Goal: Task Accomplishment & Management: Use online tool/utility

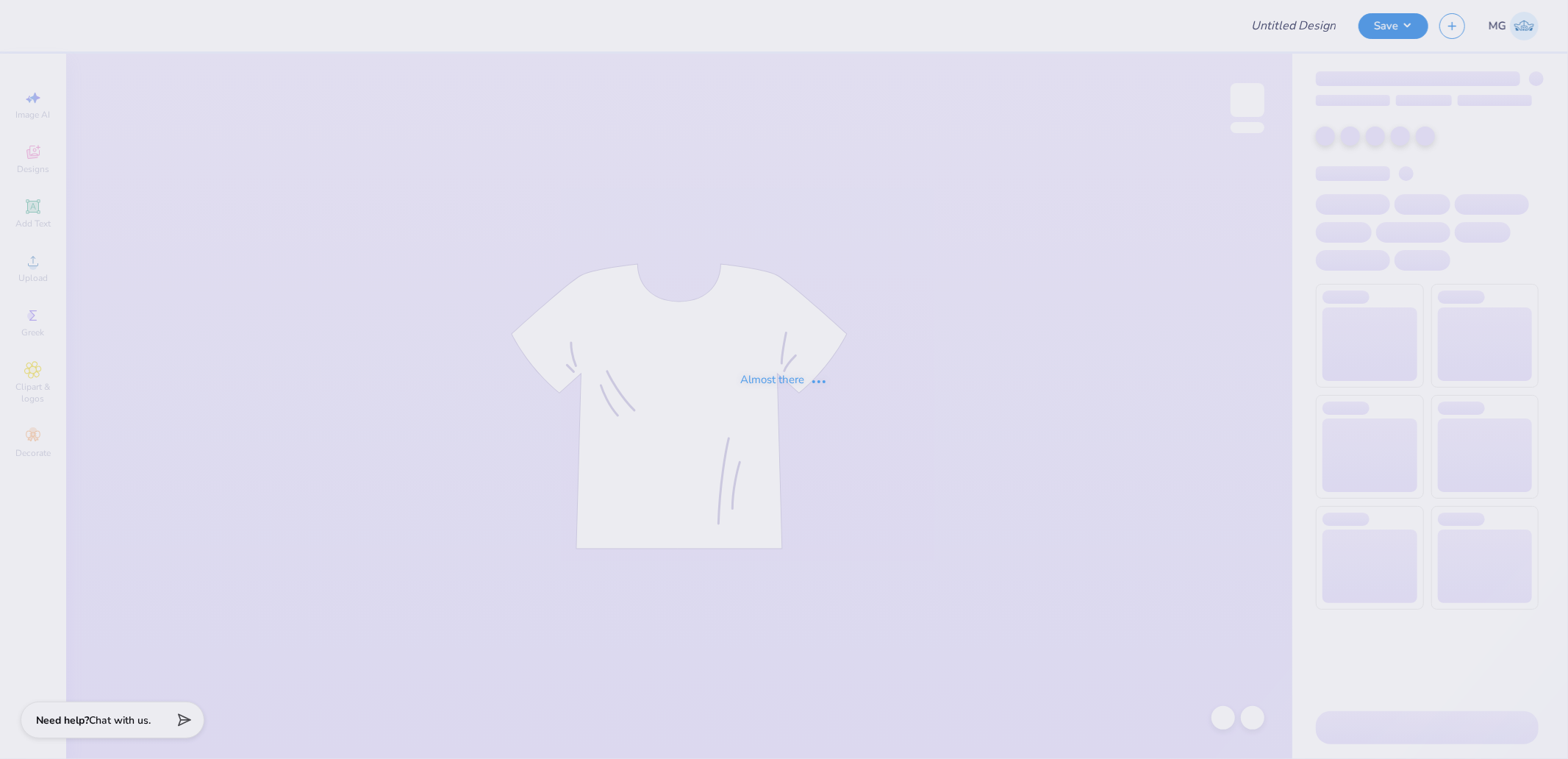
type input "Merch for Kappa Beta Phi at [GEOGRAPHIC_DATA]"
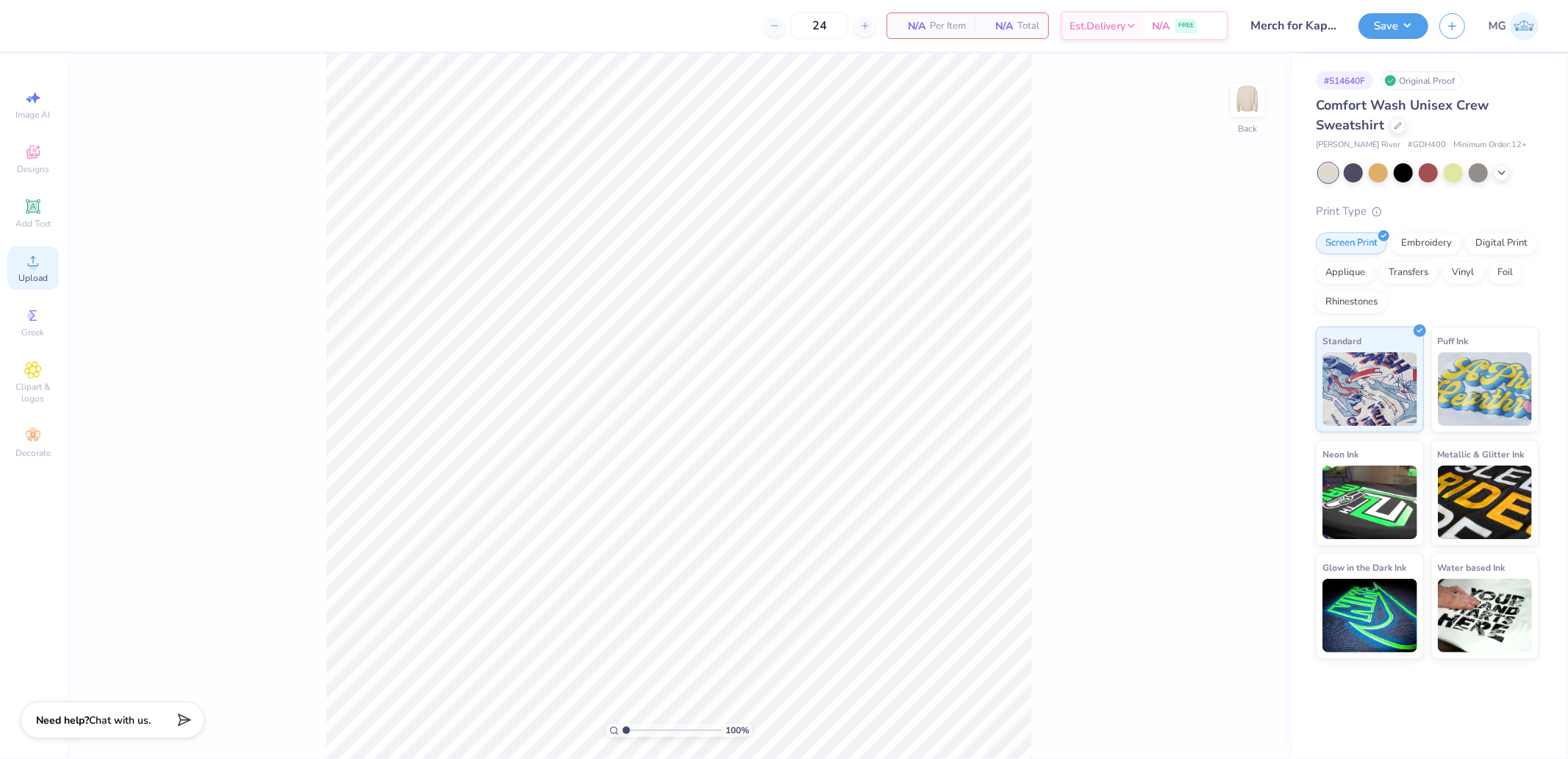
click at [38, 269] on icon at bounding box center [33, 261] width 18 height 18
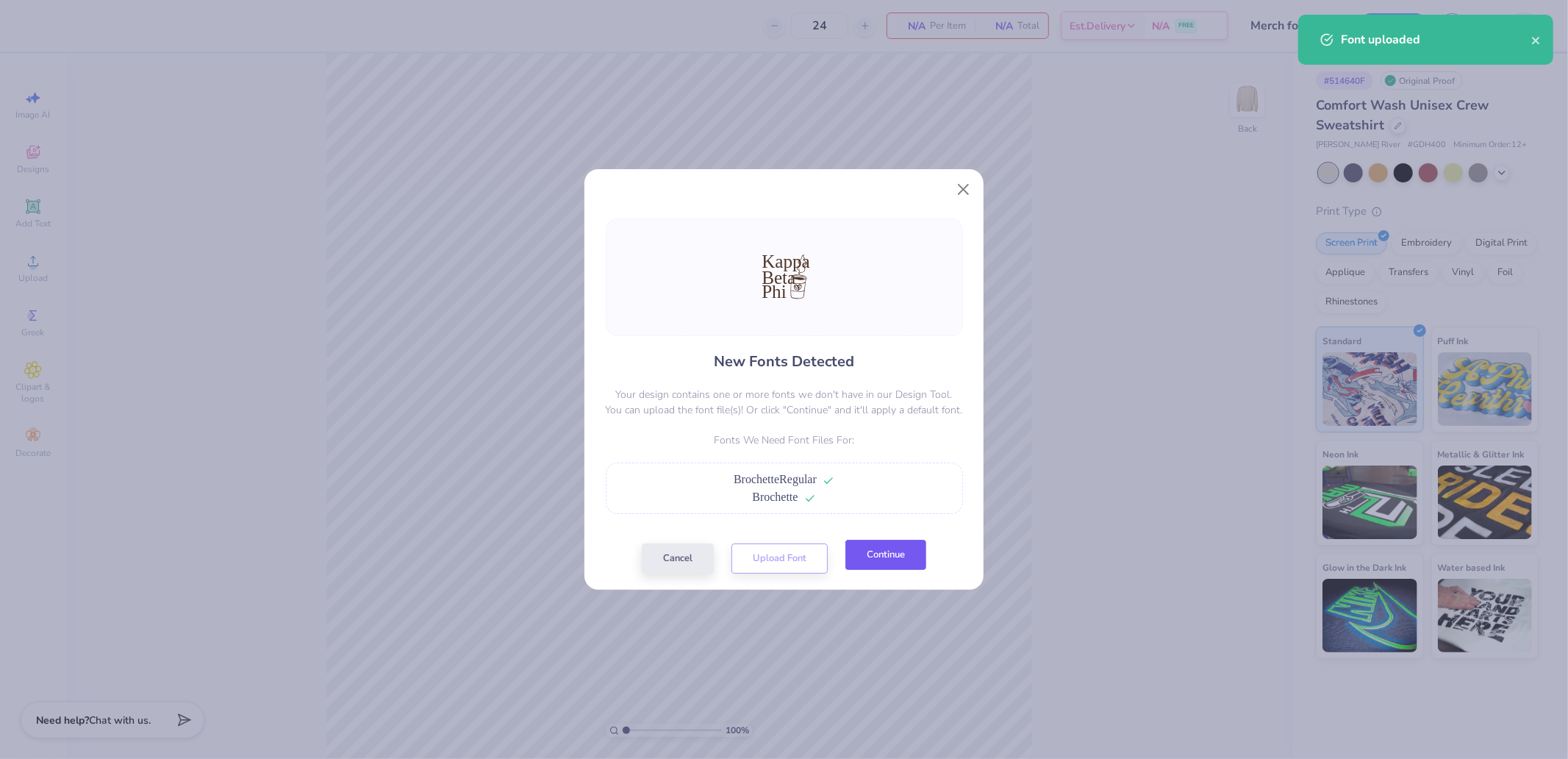
click at [907, 555] on button "Continue" at bounding box center [885, 555] width 81 height 30
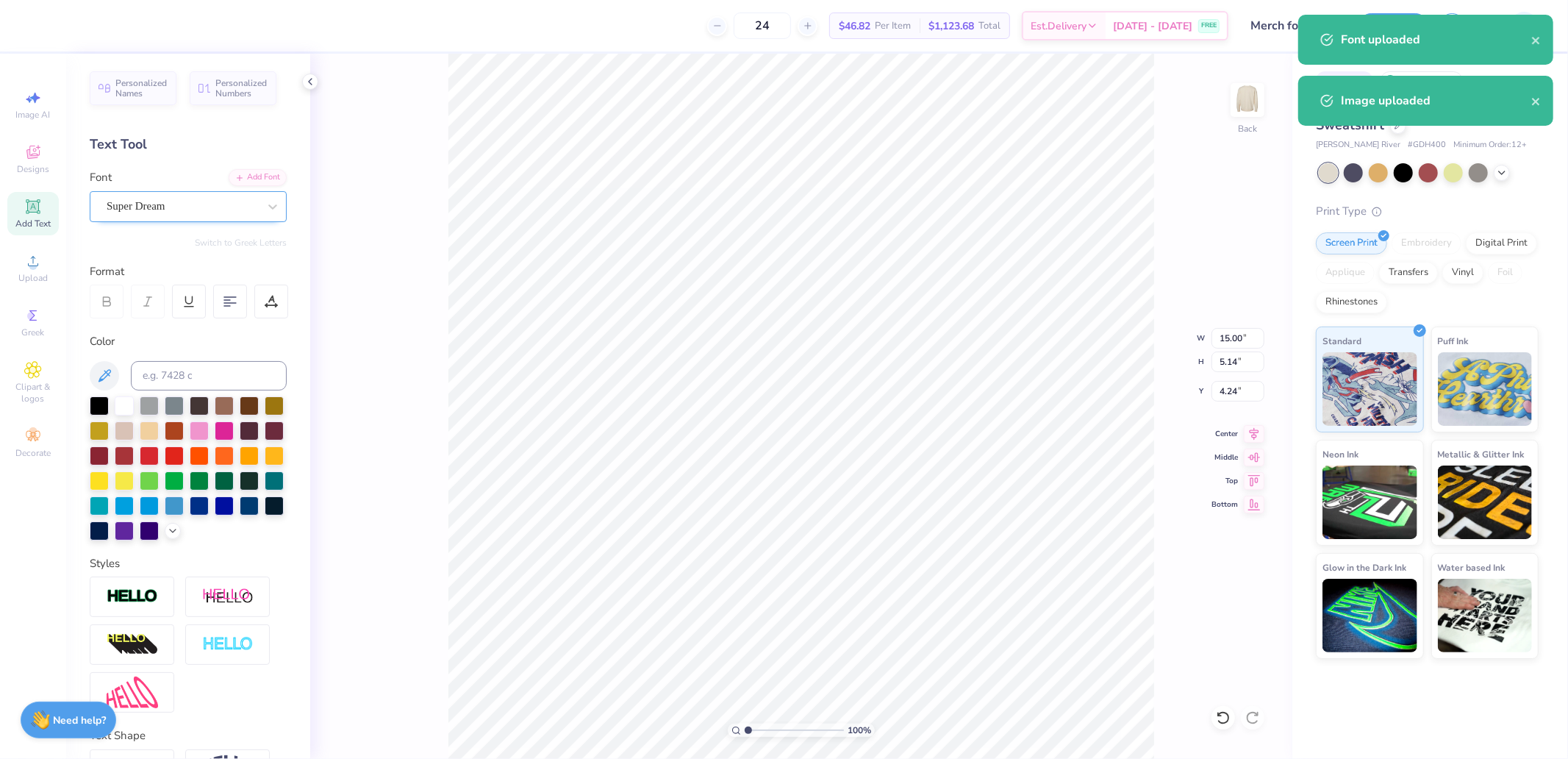
click at [155, 202] on div "Super Dream" at bounding box center [182, 206] width 154 height 23
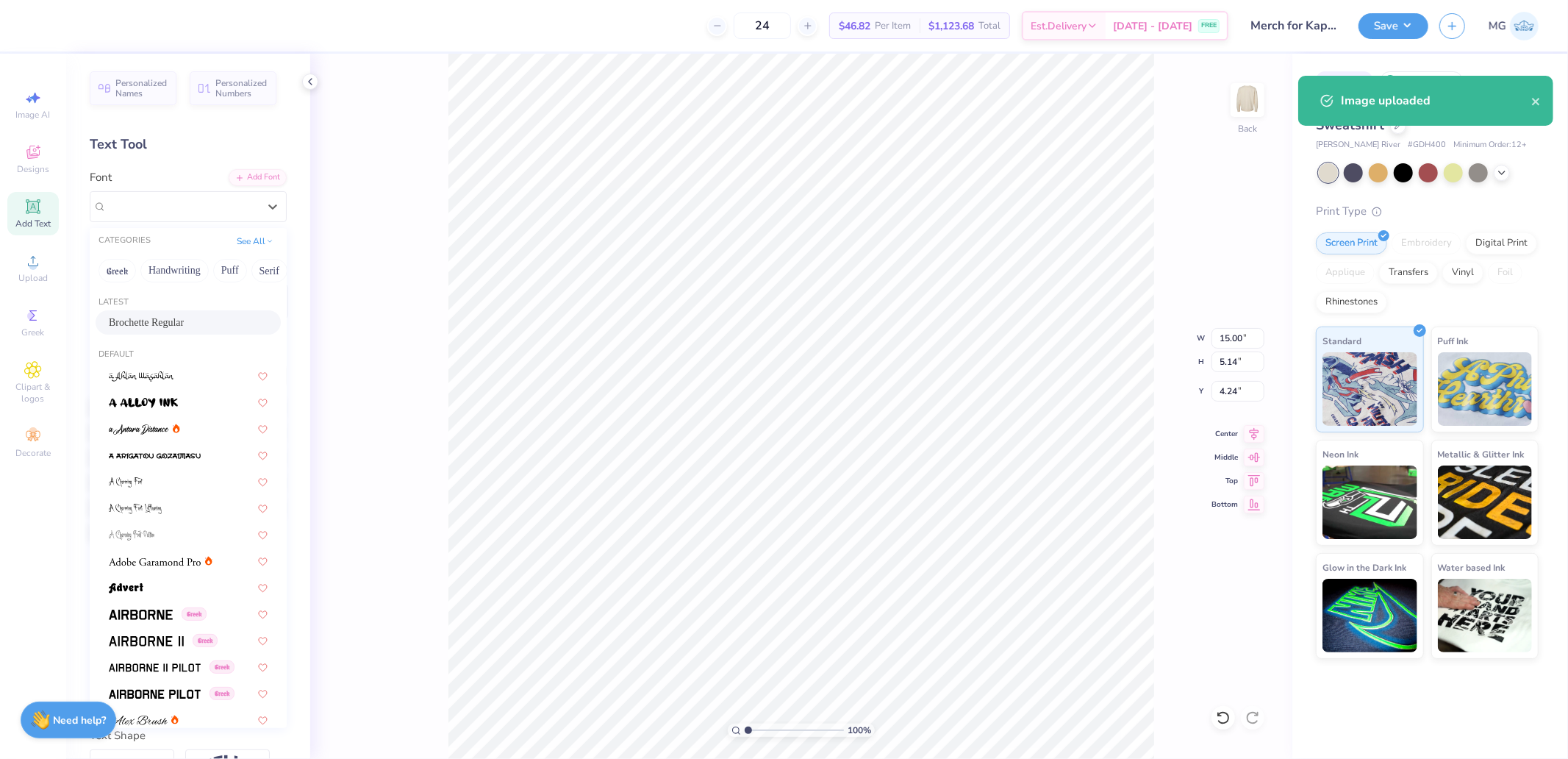
click at [150, 325] on span "Brochette Regular" at bounding box center [147, 323] width 75 height 16
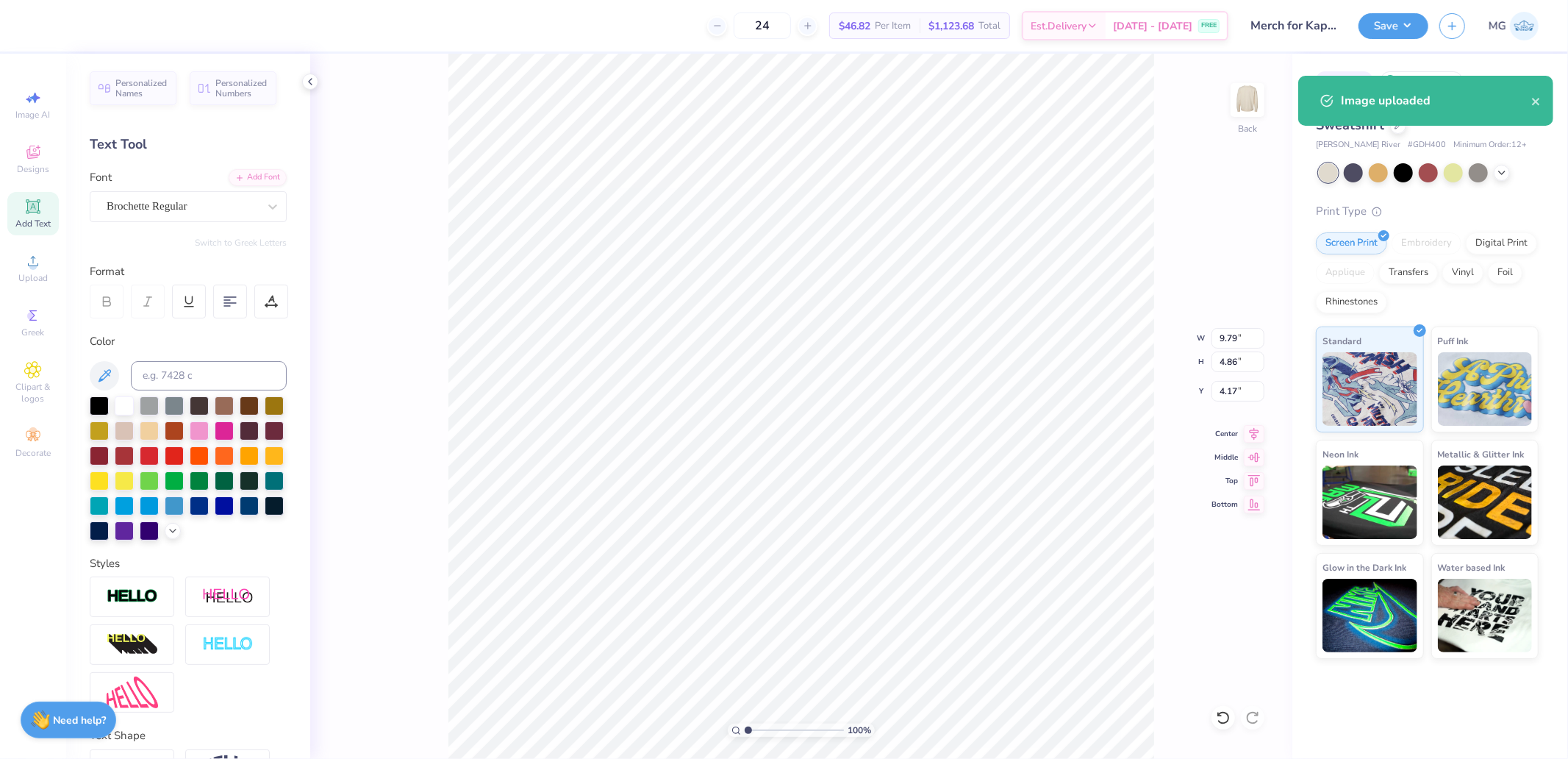
type input "9.79"
type input "4.86"
type input "4.17"
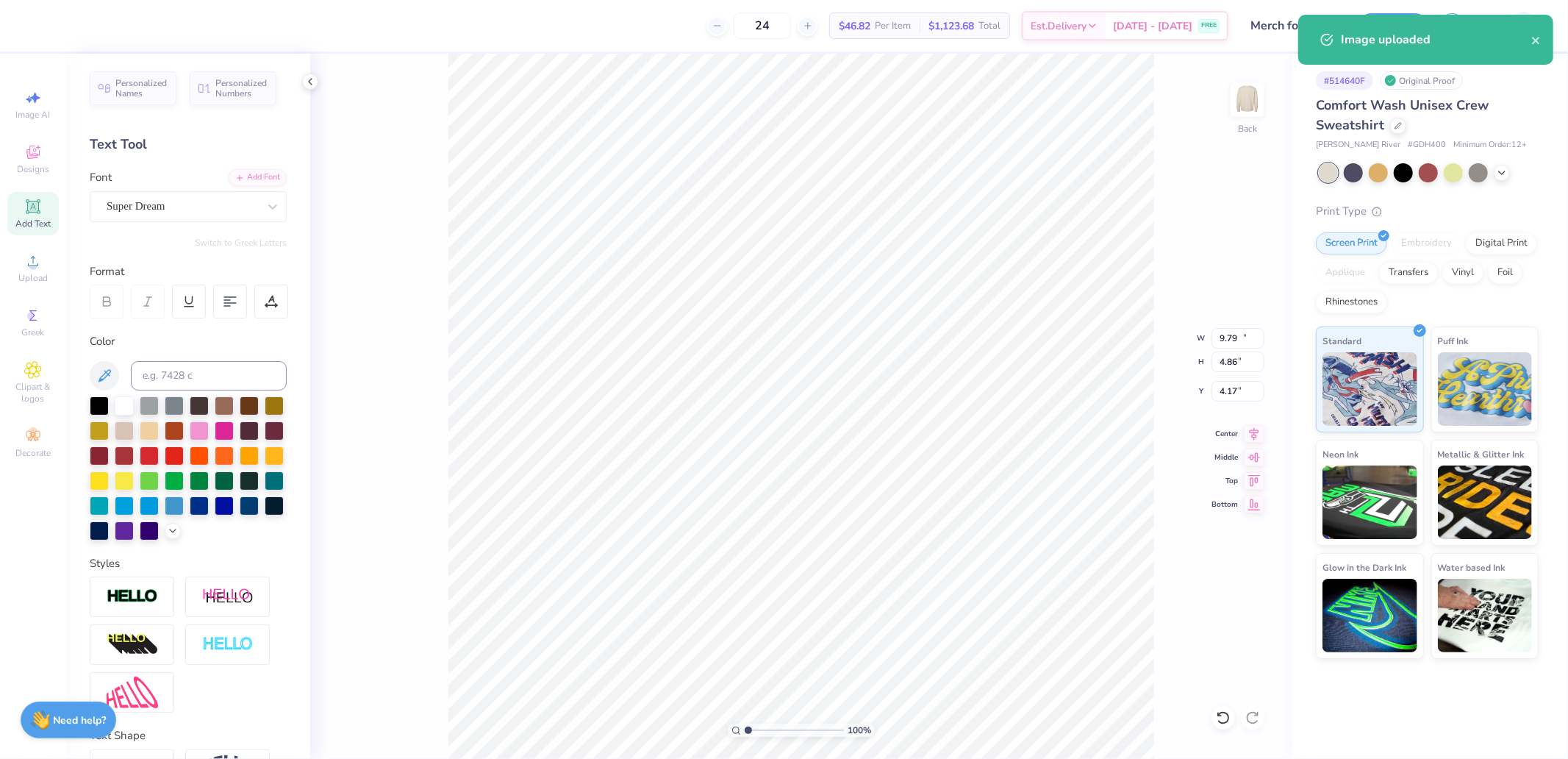
type input "11.85"
type input "3.93"
type input "8.94"
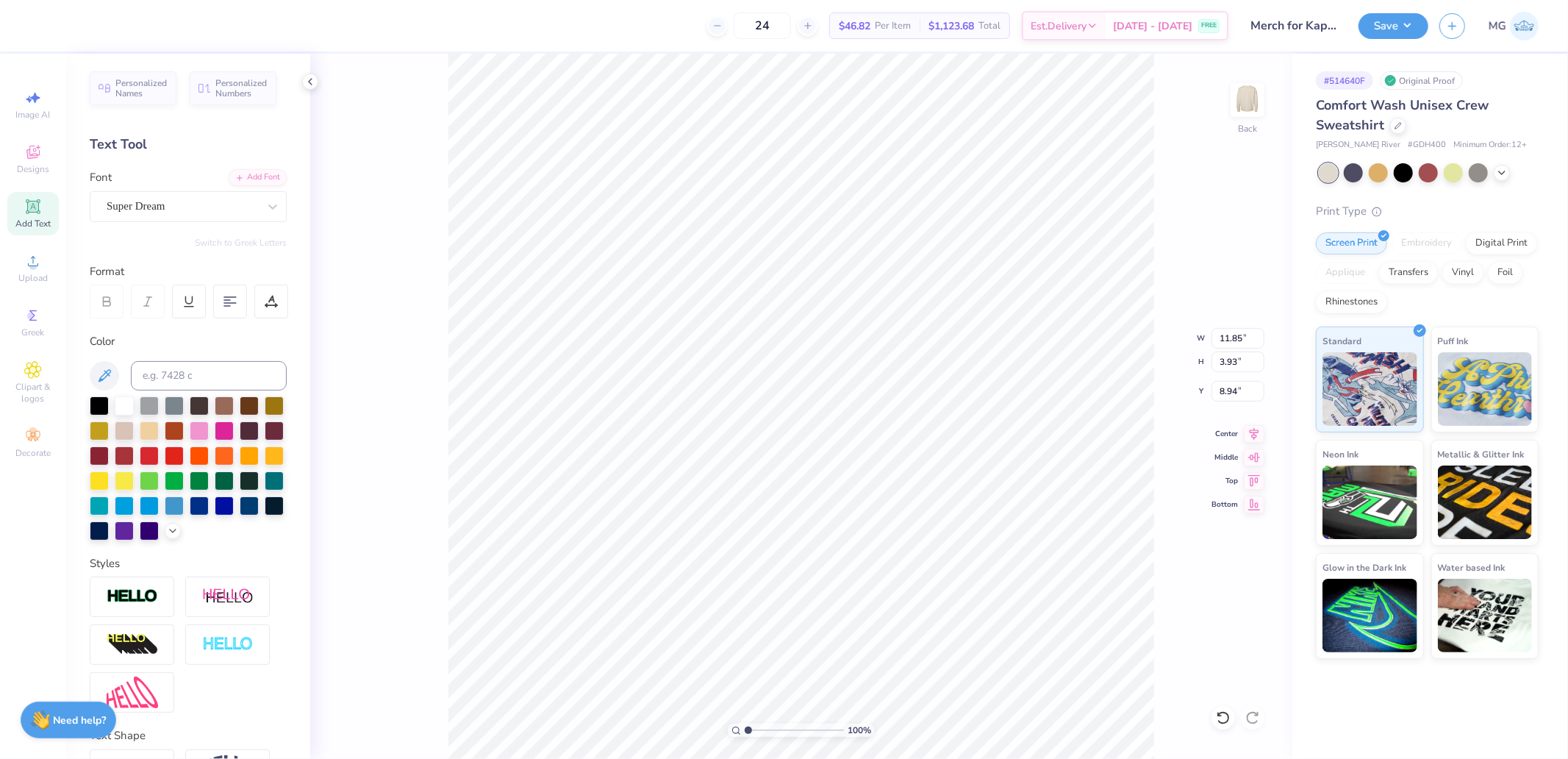
click at [142, 267] on div "Format" at bounding box center [188, 272] width 198 height 17
click at [140, 219] on div "Super Dream" at bounding box center [187, 206] width 197 height 31
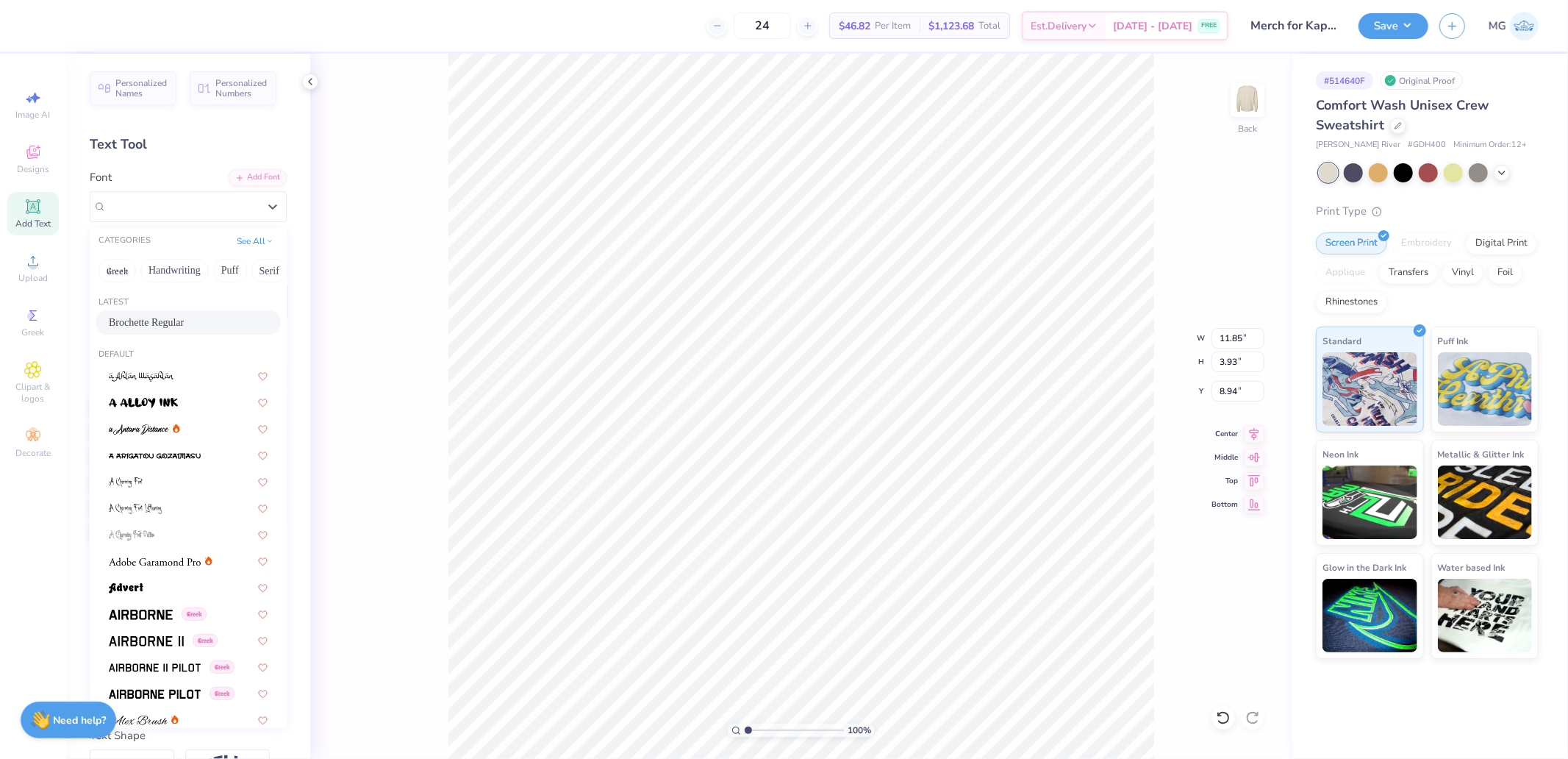
click at [142, 320] on span "Brochette Regular" at bounding box center [147, 323] width 75 height 16
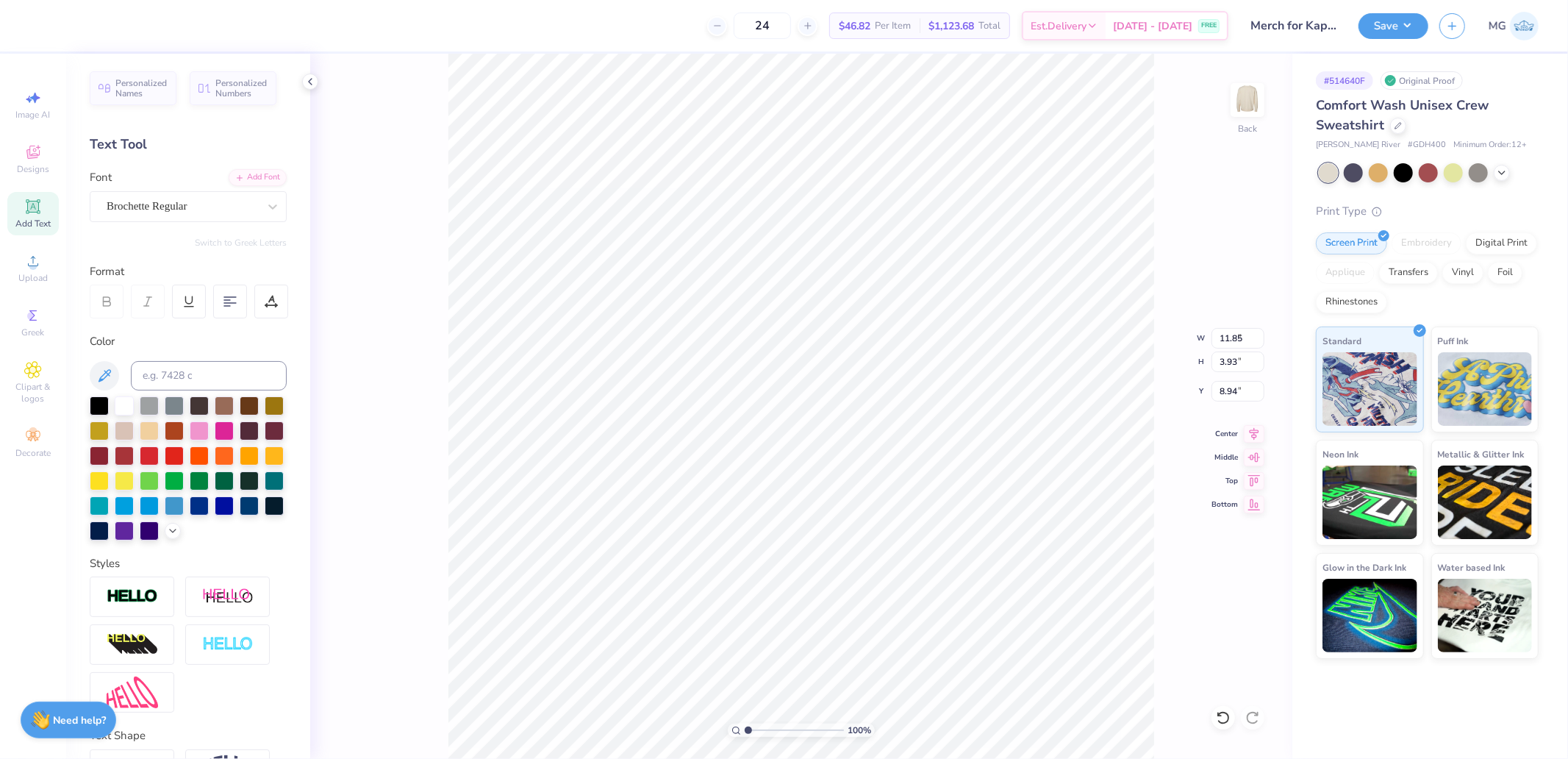
type input "7.80"
type input "3.96"
type input "9.32"
type input "7.75"
type input "3.93"
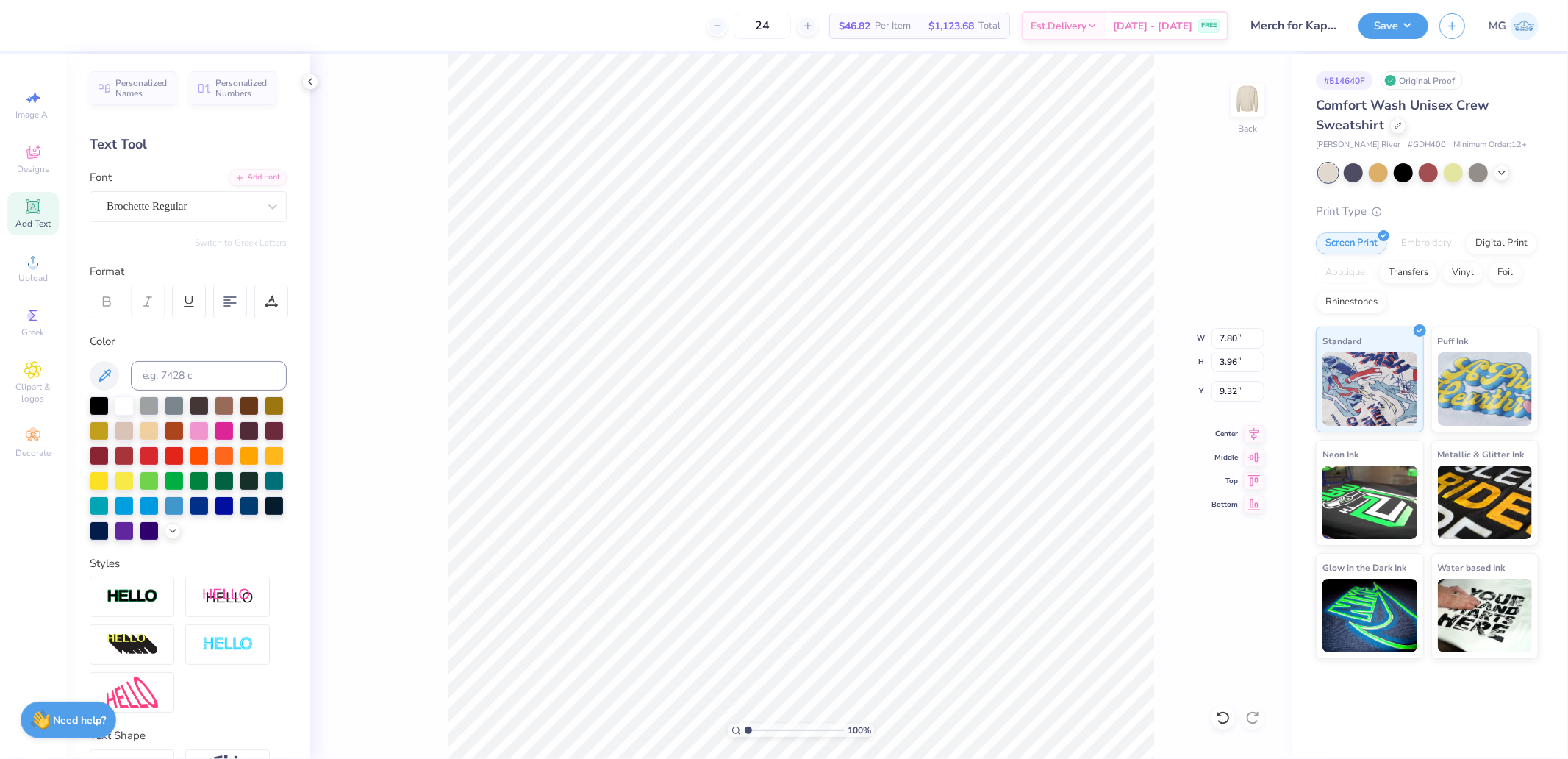
type input "13.28"
click at [149, 209] on div "Super Dream" at bounding box center [182, 206] width 154 height 23
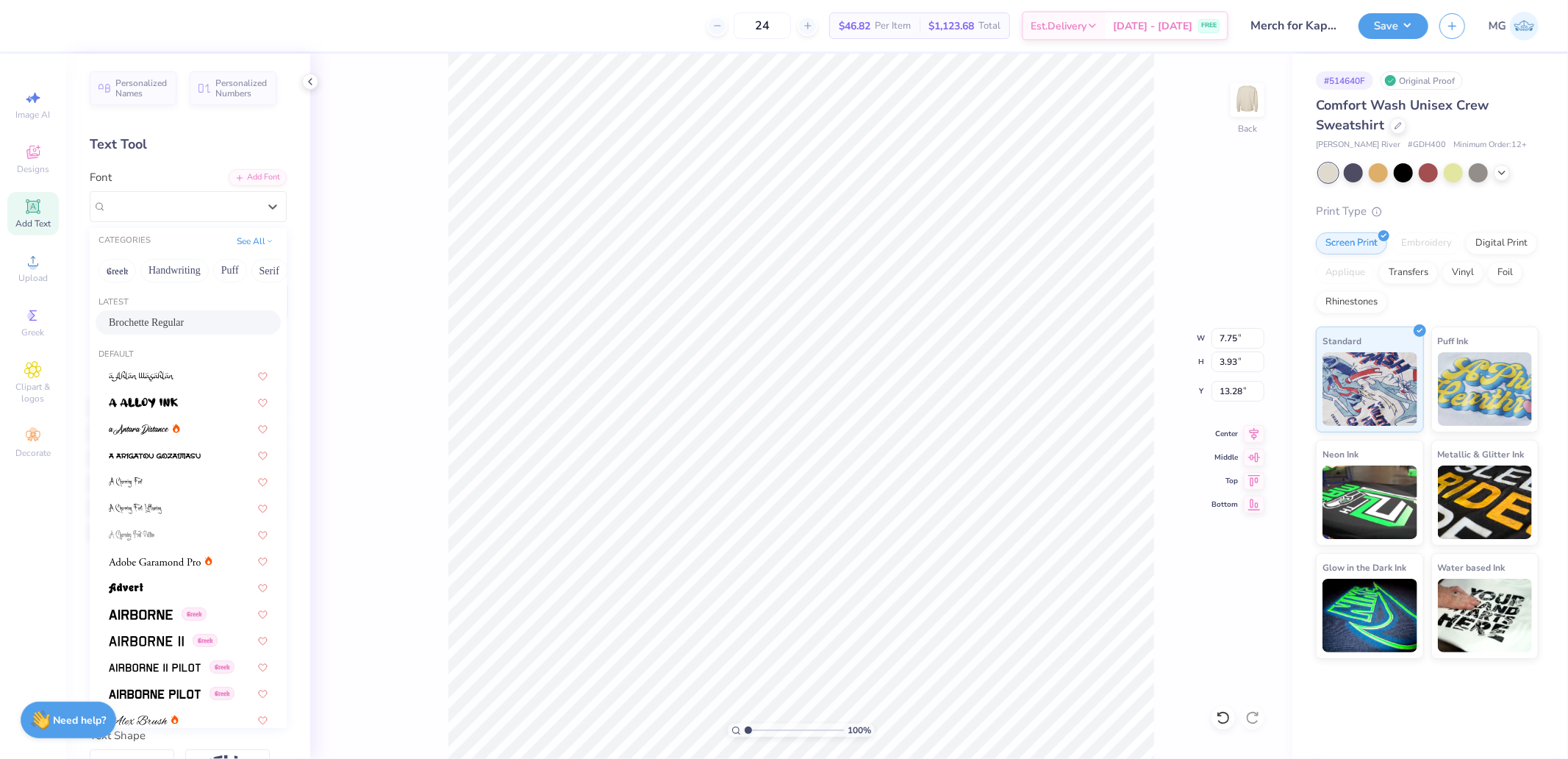
click at [132, 314] on div "Brochette Regular" at bounding box center [188, 322] width 185 height 24
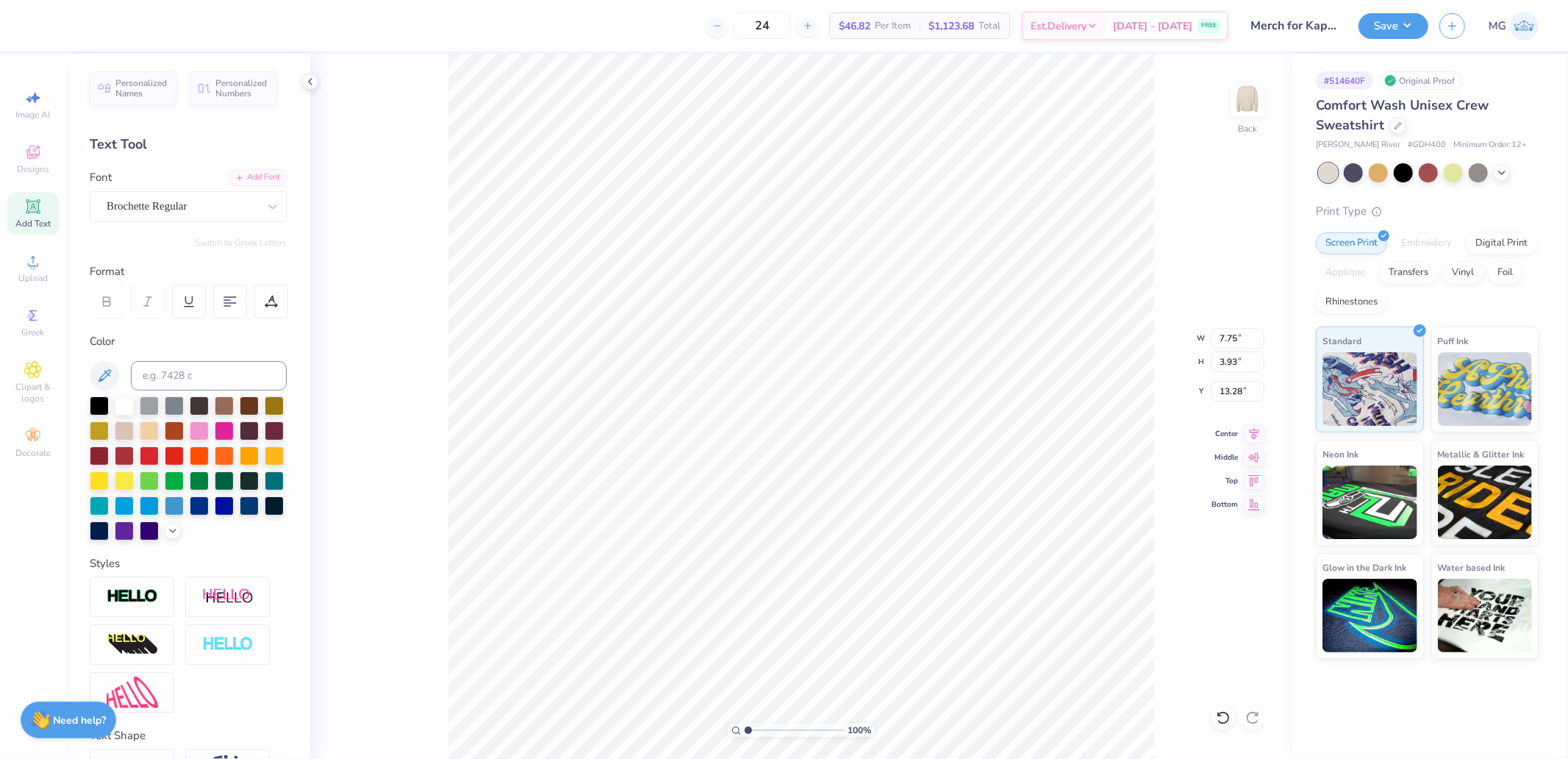
type input "5.53"
type input "3.91"
type input "13.69"
type input "9.79"
type input "4.86"
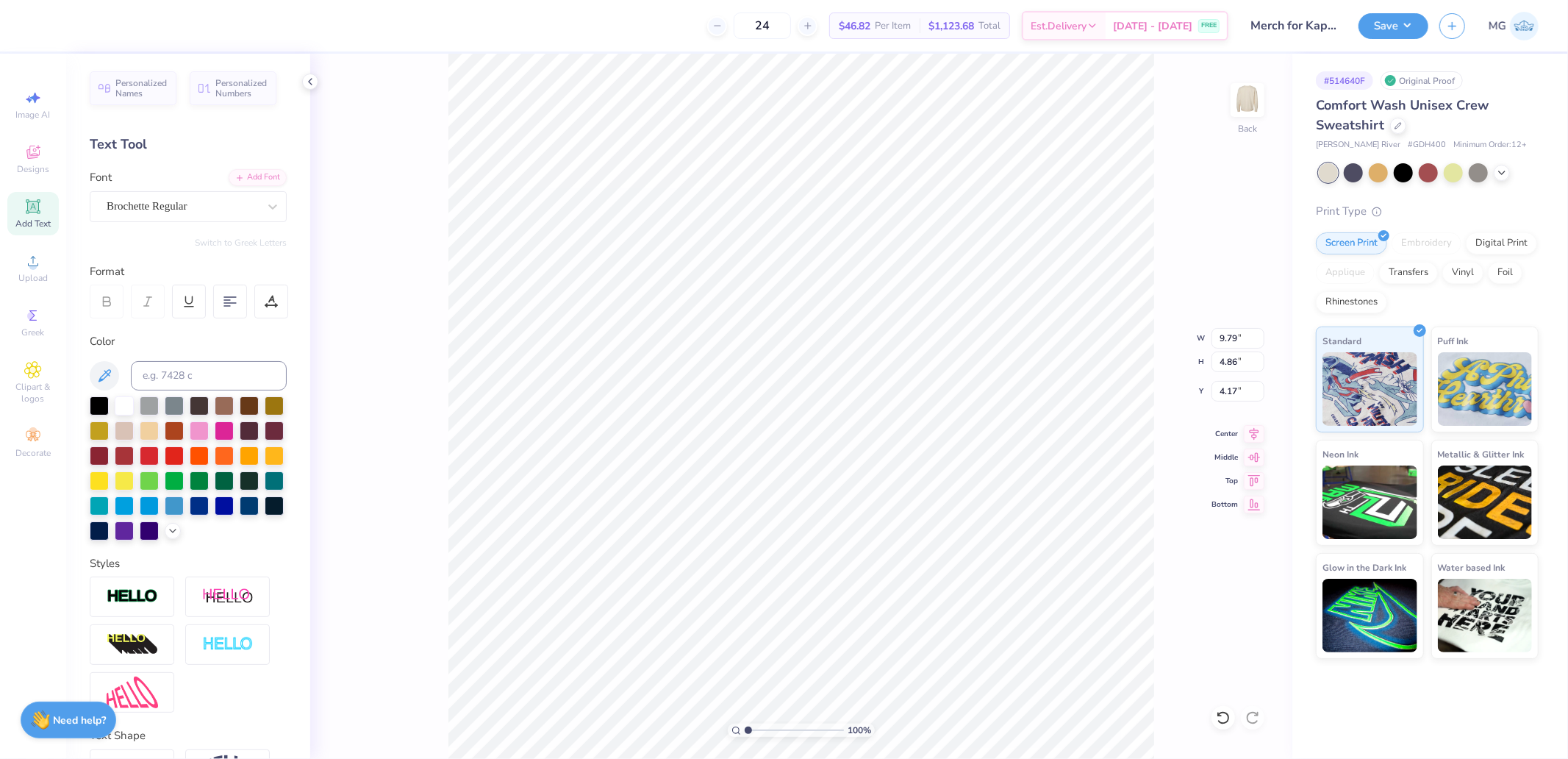
type input "4.12"
type input "7.80"
type input "3.96"
type input "9.32"
type input "5.53"
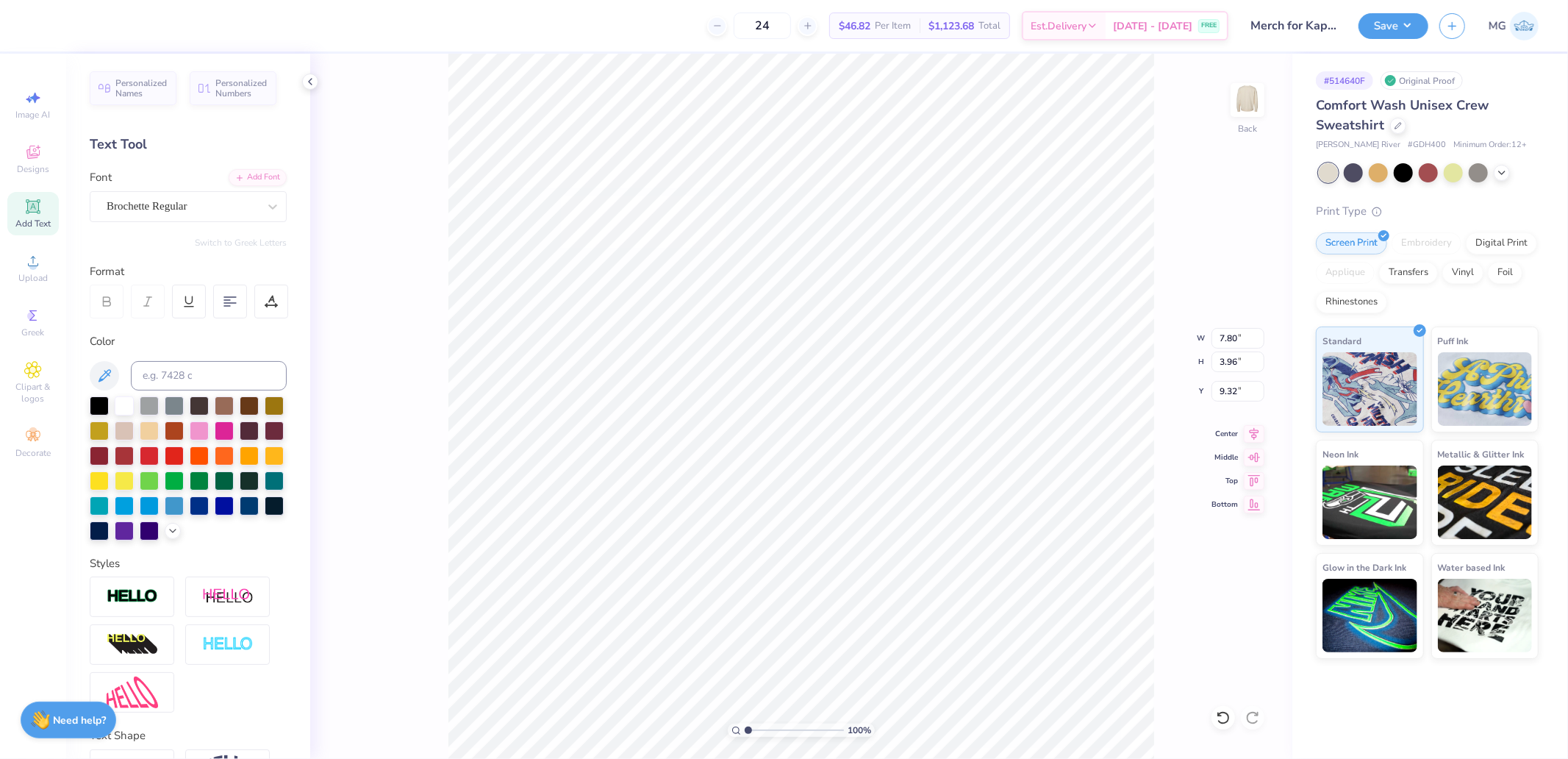
type input "3.91"
type input "13.69"
type input "4.87"
type input "13.27"
type input "5.03"
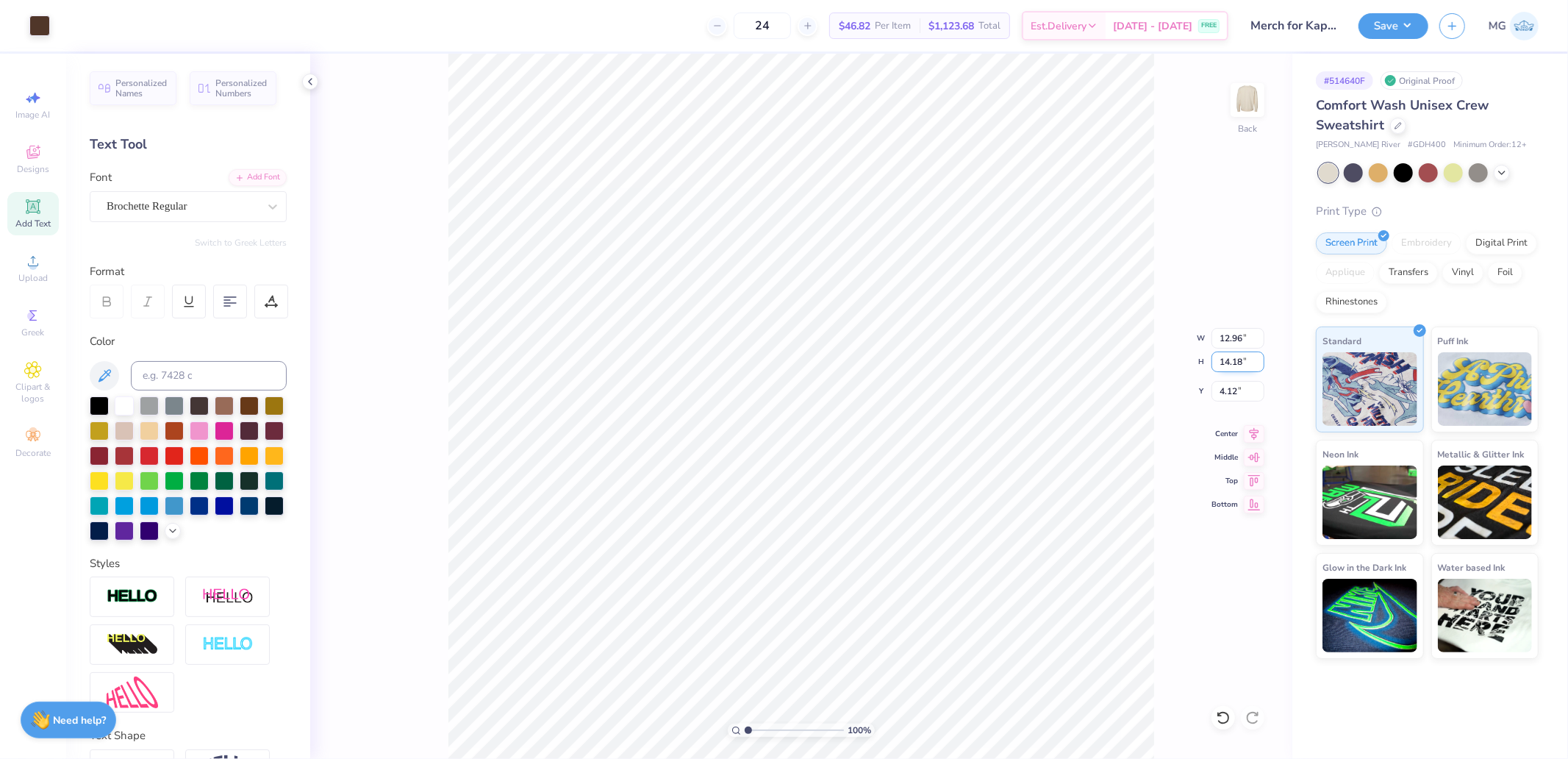
click at [1239, 369] on input "14.18" at bounding box center [1238, 361] width 53 height 20
type input "3.5"
type input "3.20"
type input "3.50"
click at [1237, 387] on input "0.50" at bounding box center [1238, 391] width 53 height 20
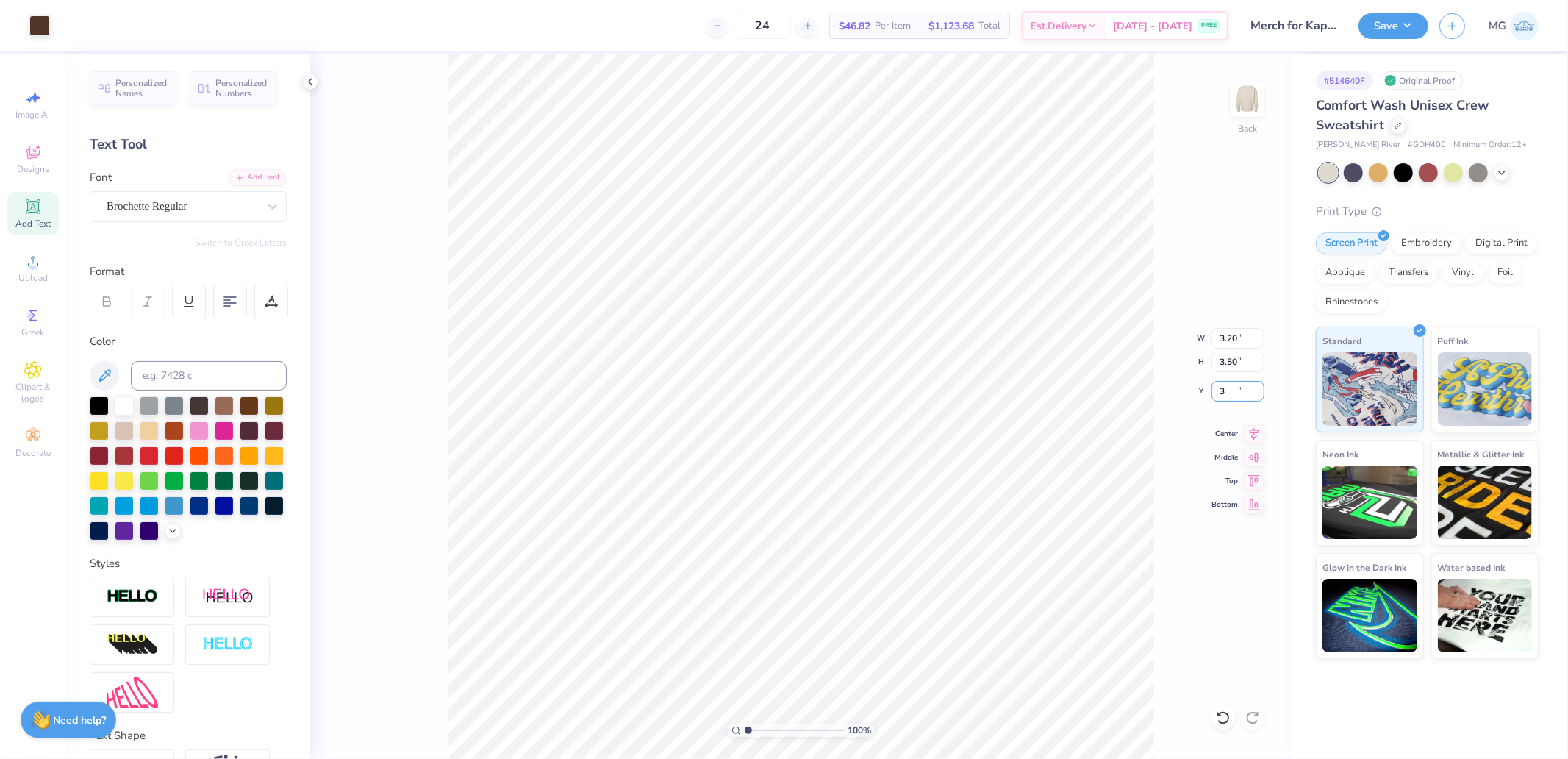
type input "3.00"
click at [1236, 393] on input "3.00" at bounding box center [1238, 391] width 53 height 20
type input "1.50"
click at [1251, 83] on img at bounding box center [1248, 100] width 59 height 59
click at [42, 254] on icon at bounding box center [33, 261] width 18 height 18
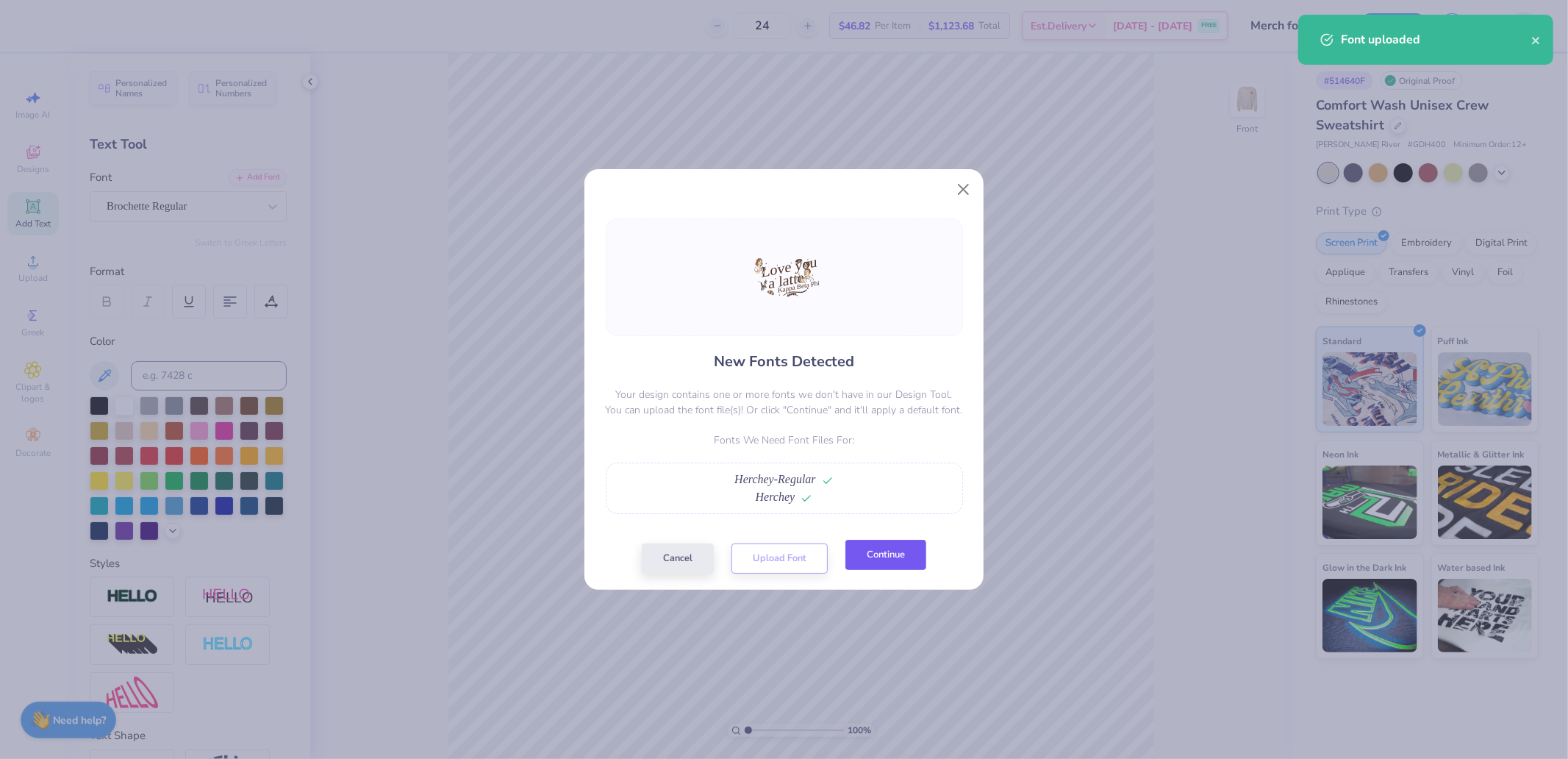
click at [891, 557] on button "Continue" at bounding box center [885, 555] width 81 height 30
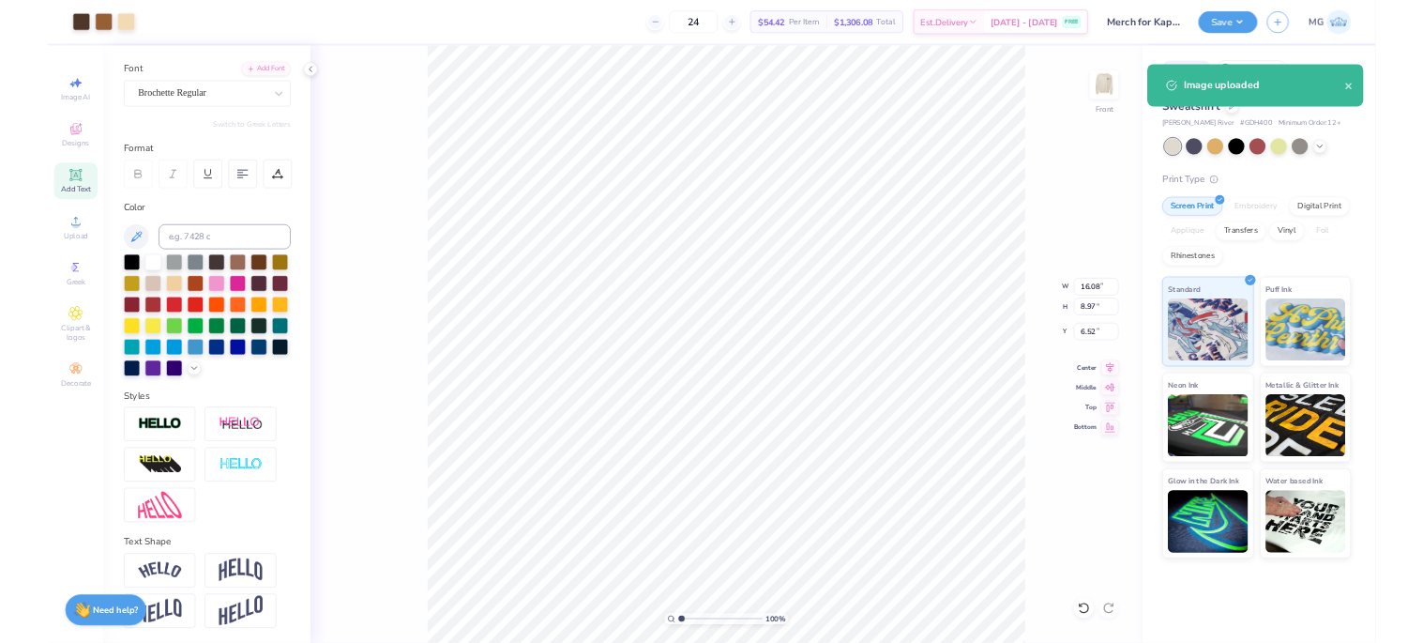
scroll to position [154, 0]
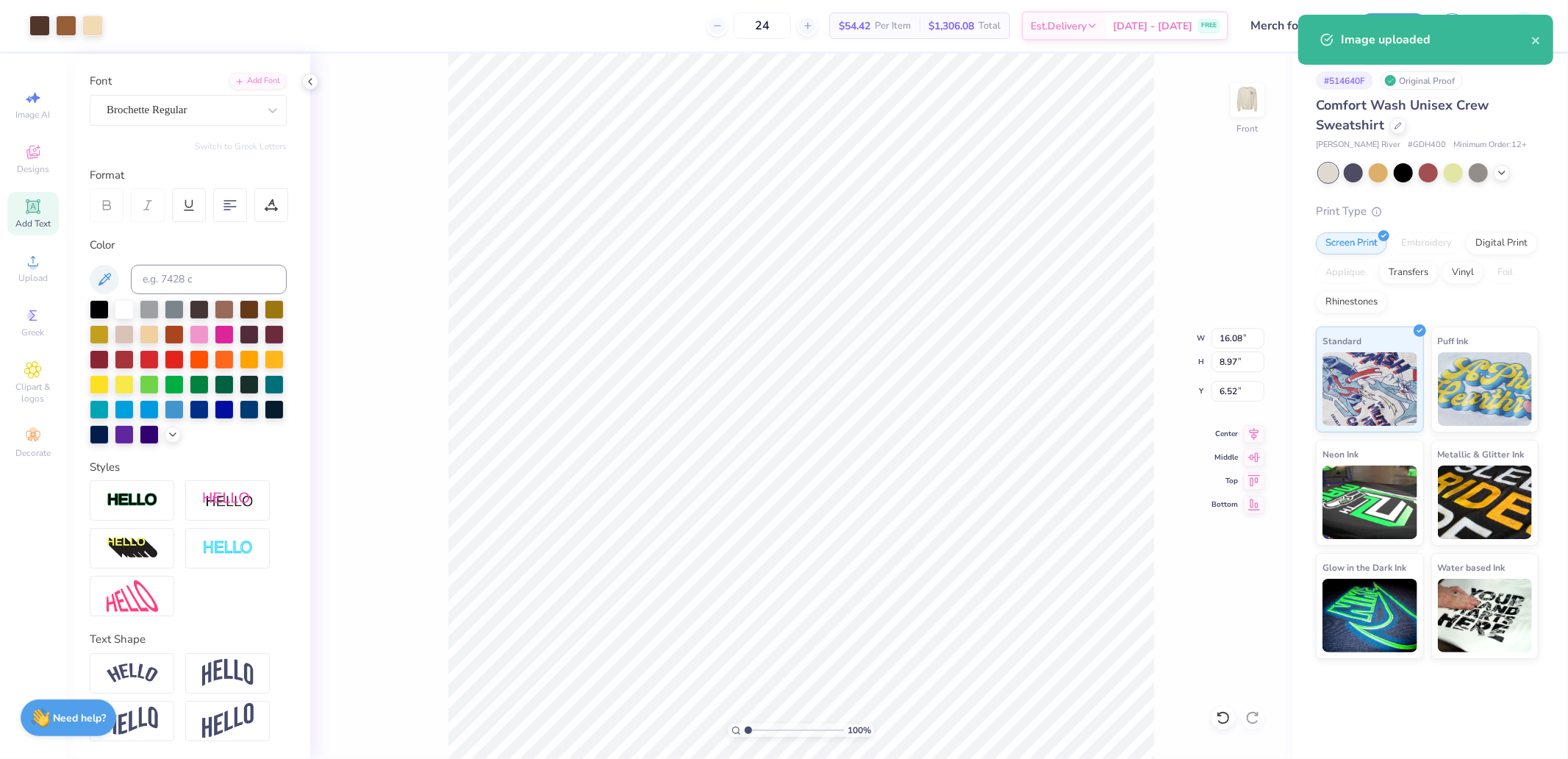
click at [60, 733] on div "Need help? Chat with us." at bounding box center [68, 717] width 96 height 37
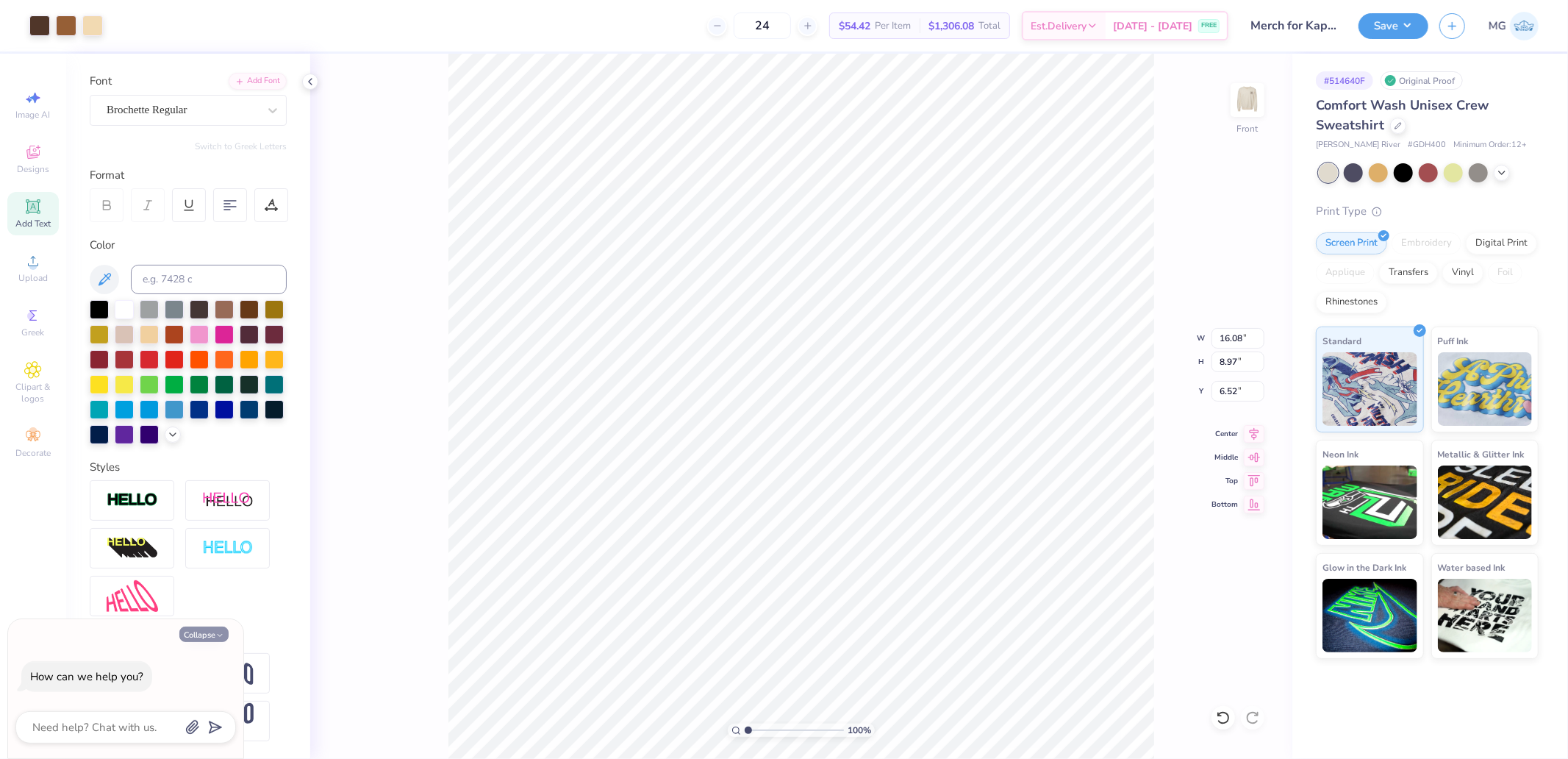
click at [199, 636] on button "Collapse" at bounding box center [204, 634] width 49 height 16
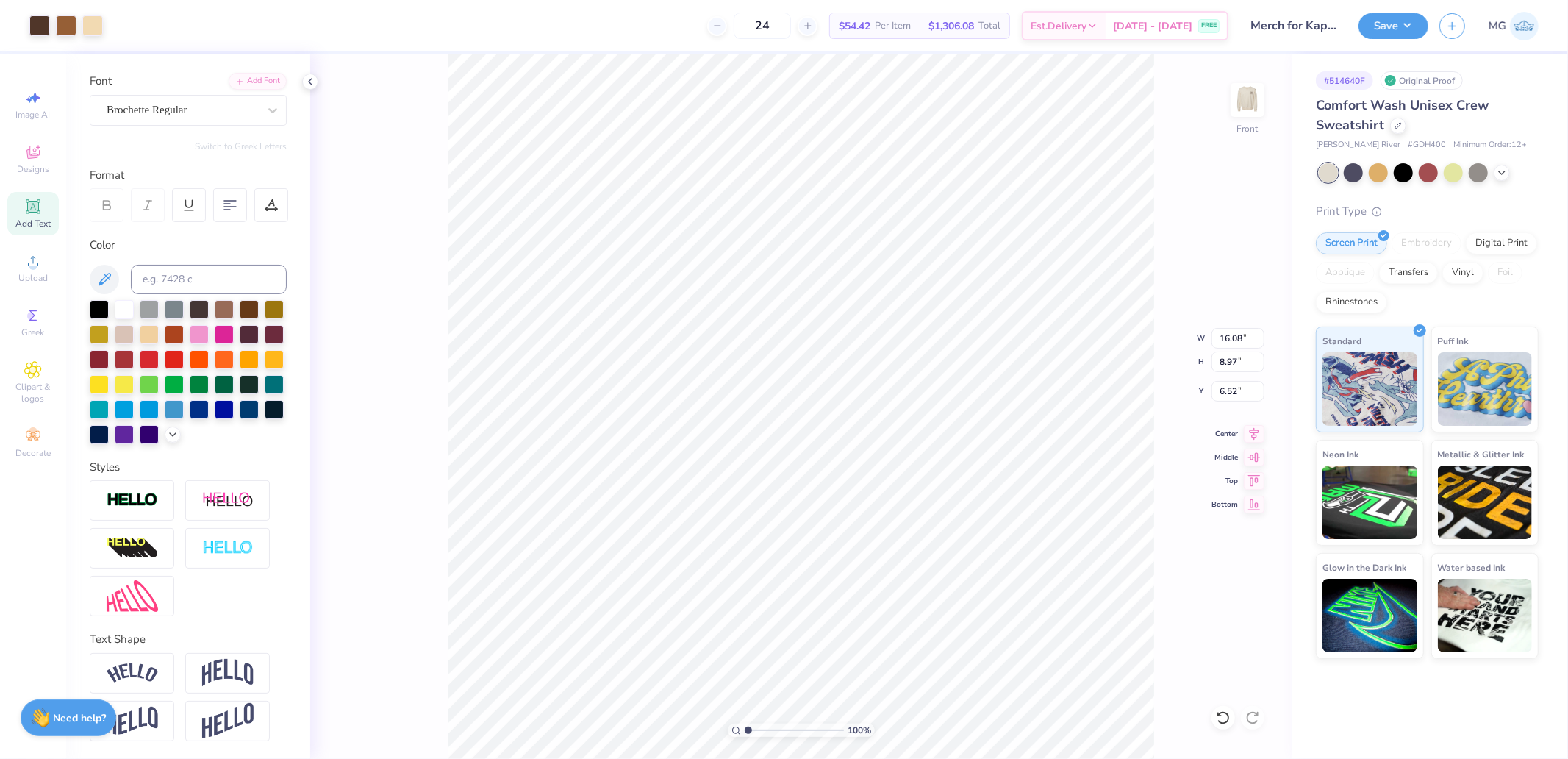
click at [92, 717] on strong "Need help?" at bounding box center [80, 718] width 53 height 14
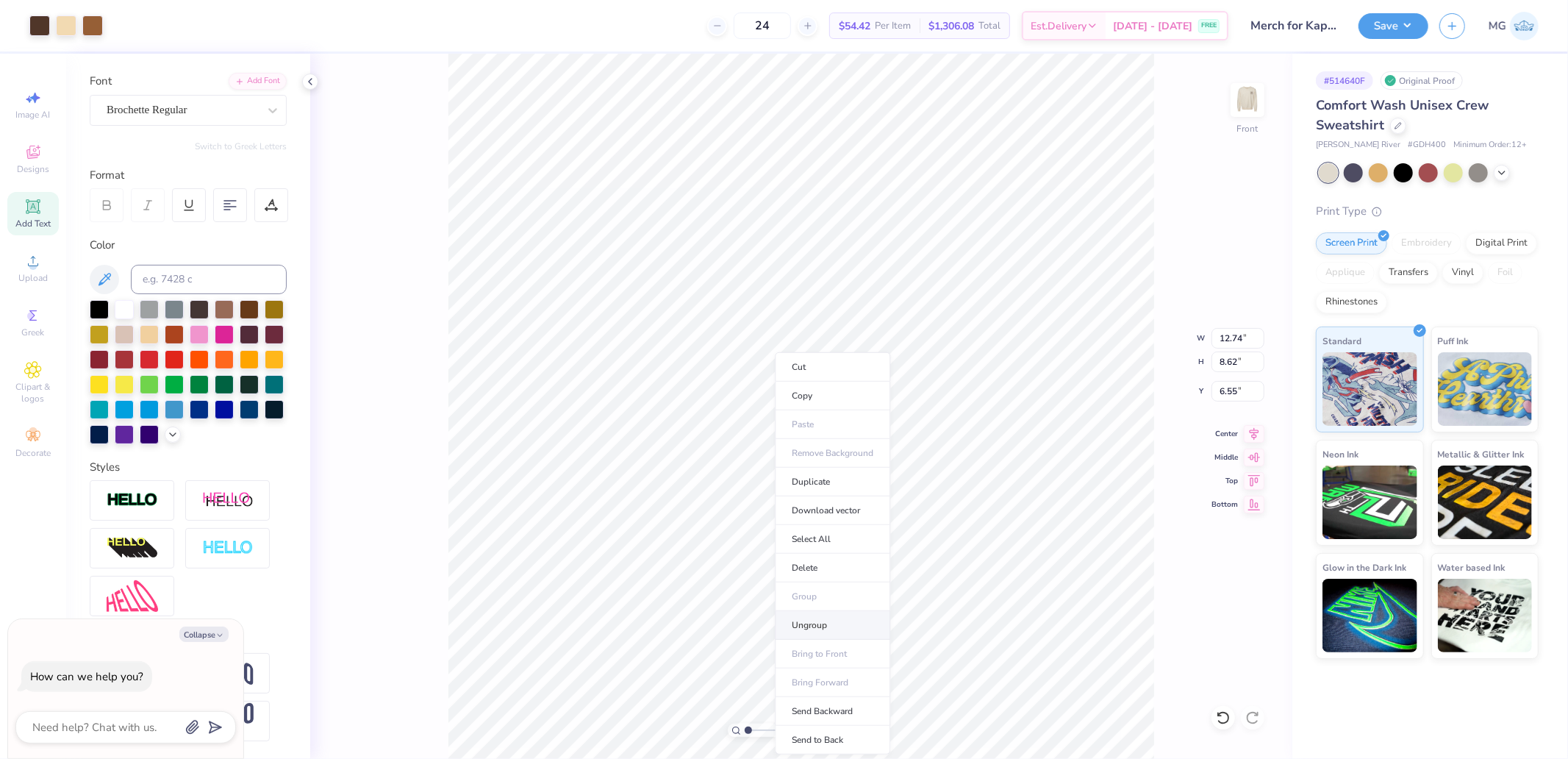
click at [822, 622] on li "Ungroup" at bounding box center [832, 626] width 115 height 29
click at [190, 73] on div "Font Brochette Regular" at bounding box center [187, 100] width 197 height 53
click at [183, 99] on div "Brochette Regular" at bounding box center [182, 110] width 154 height 23
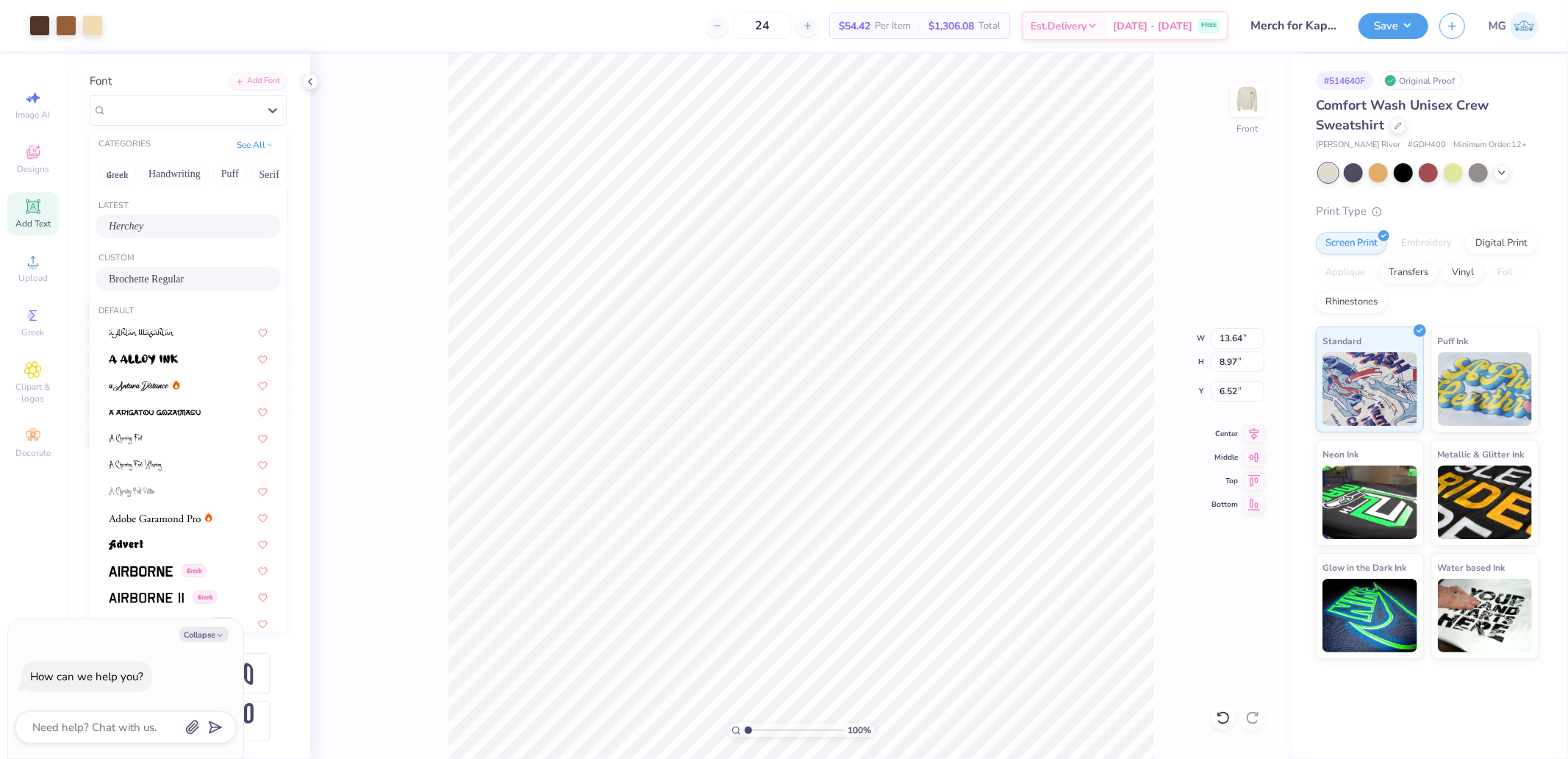
click at [163, 219] on div "Herchey" at bounding box center [188, 227] width 159 height 16
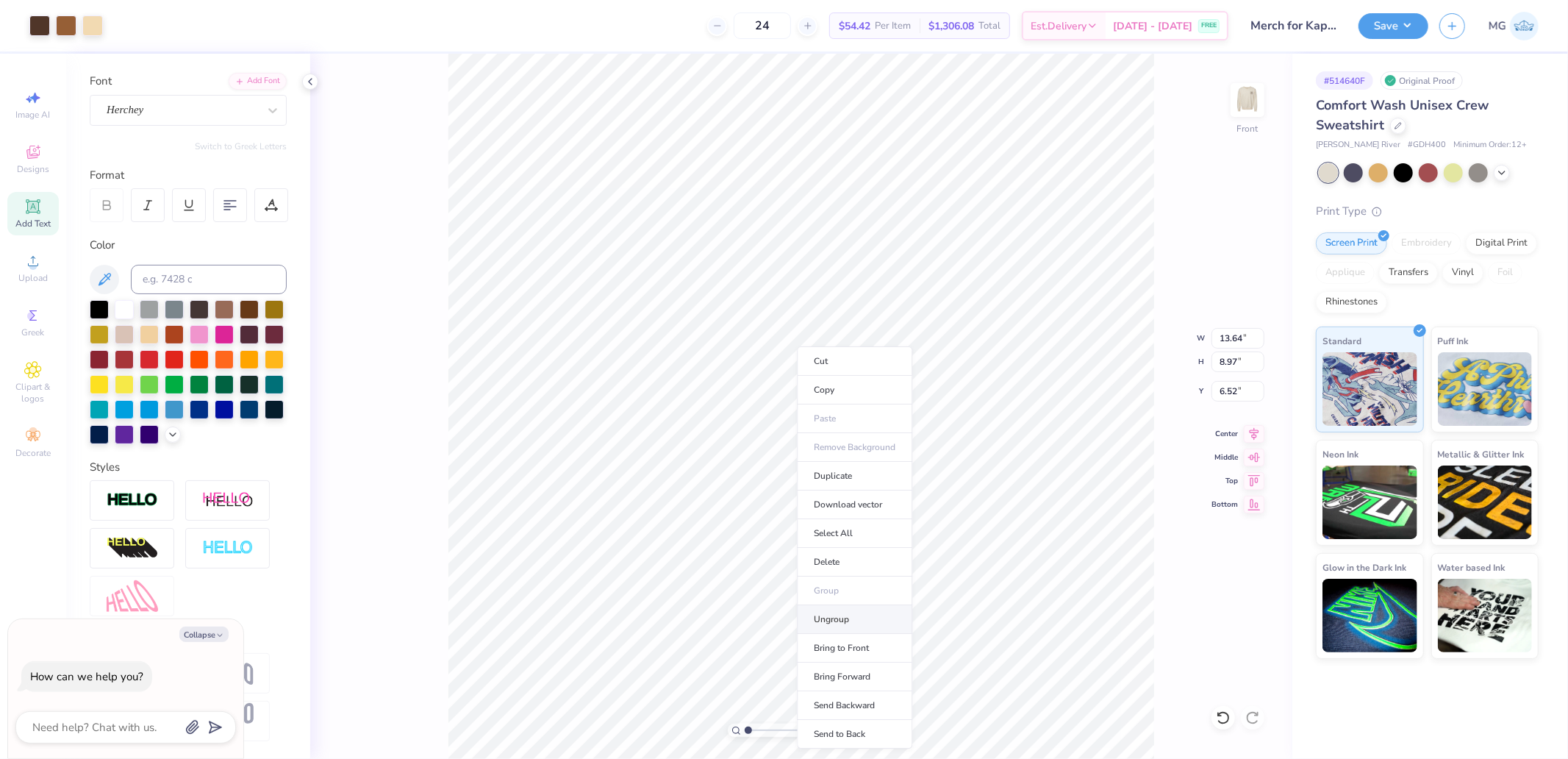
click at [853, 614] on li "Ungroup" at bounding box center [854, 619] width 115 height 29
click at [151, 111] on div "Personalized Names Personalized Numbers Text Tool Add Font Font Super Dream Swi…" at bounding box center [188, 406] width 244 height 706
click at [152, 100] on div "Super Dream" at bounding box center [187, 110] width 197 height 31
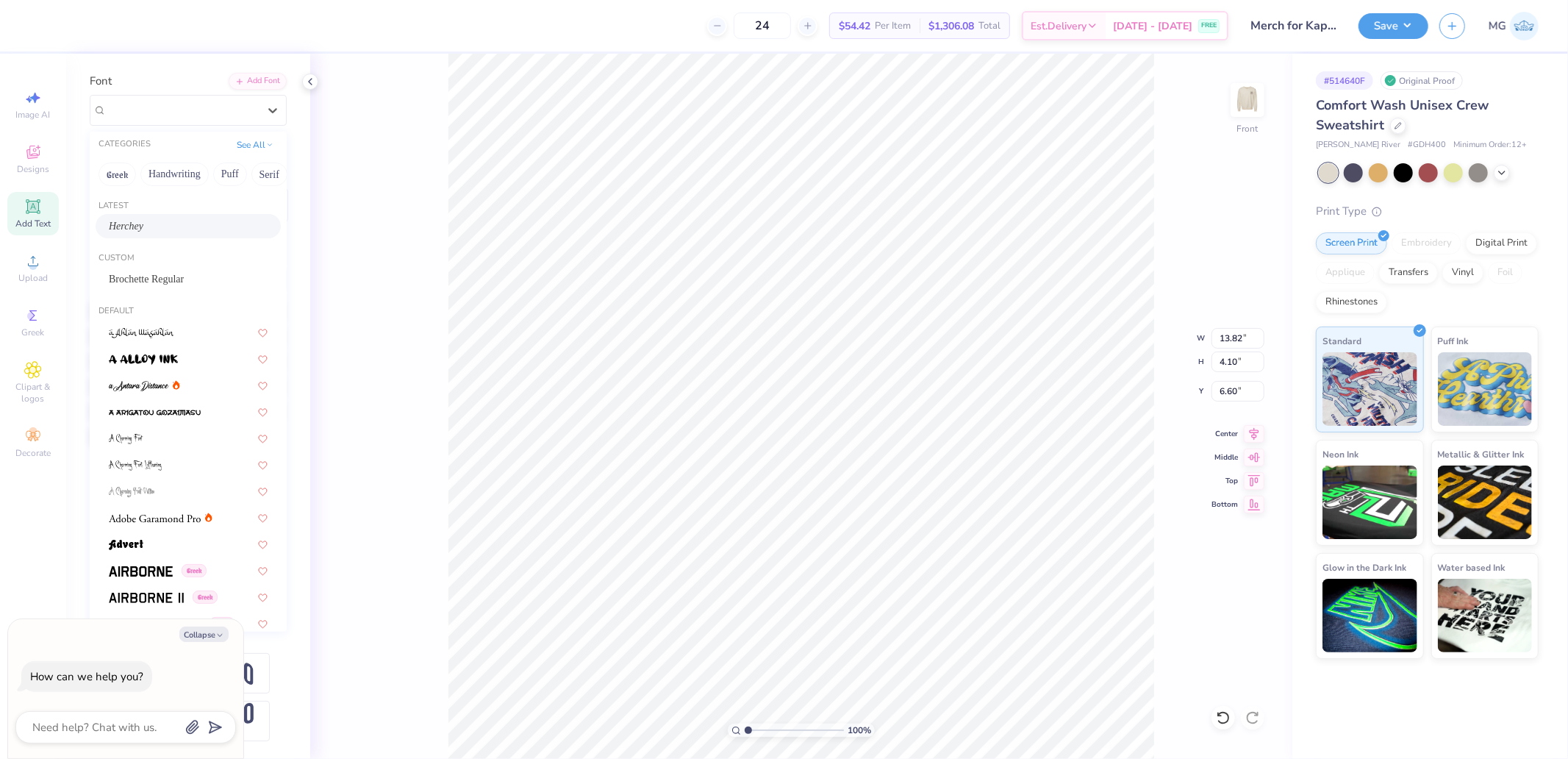
click at [147, 219] on div "Herchey" at bounding box center [188, 227] width 159 height 16
type textarea "x"
type input "9.53"
type input "3.58"
type input "7.19"
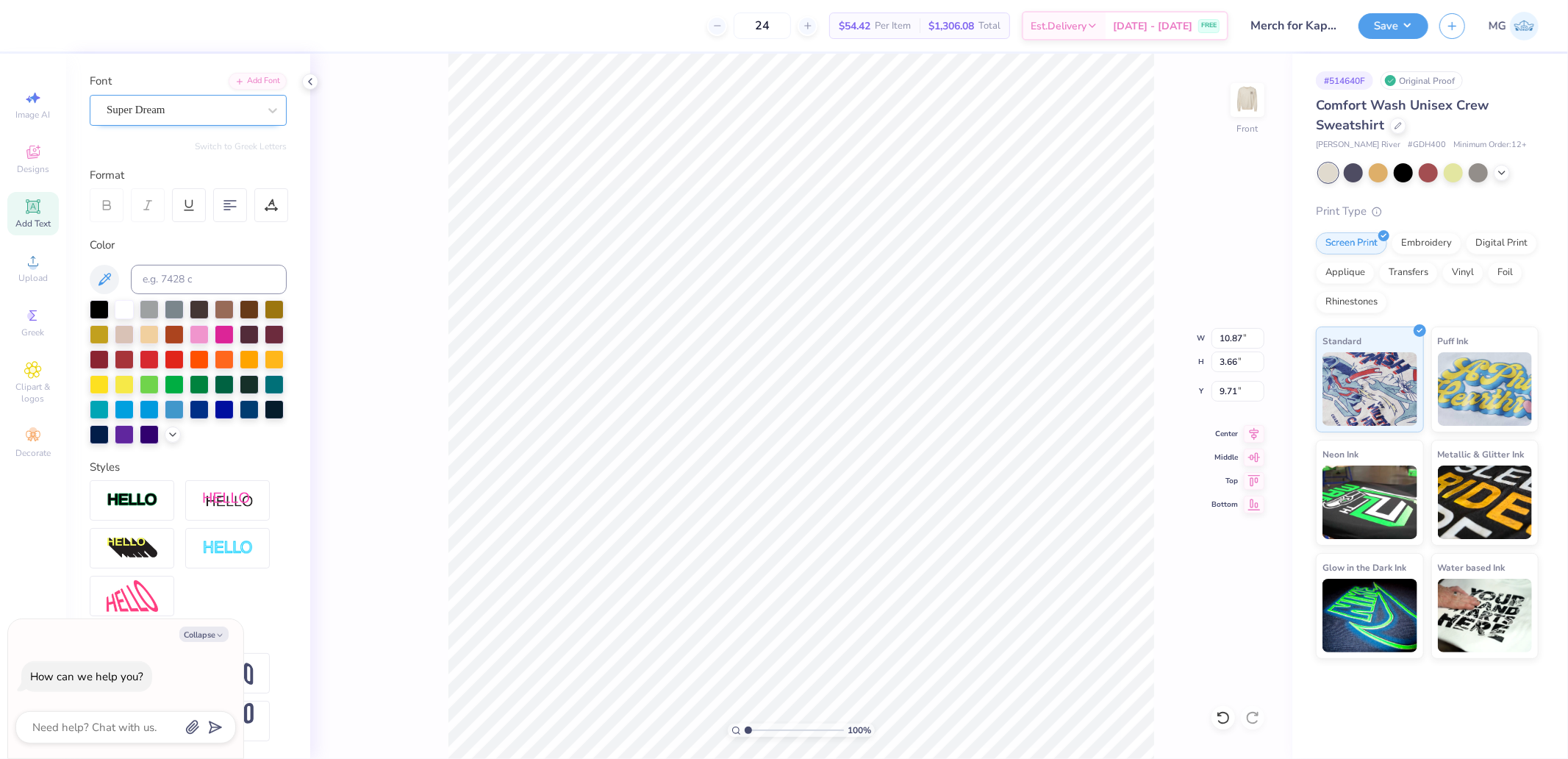
click at [196, 100] on div at bounding box center [182, 110] width 151 height 20
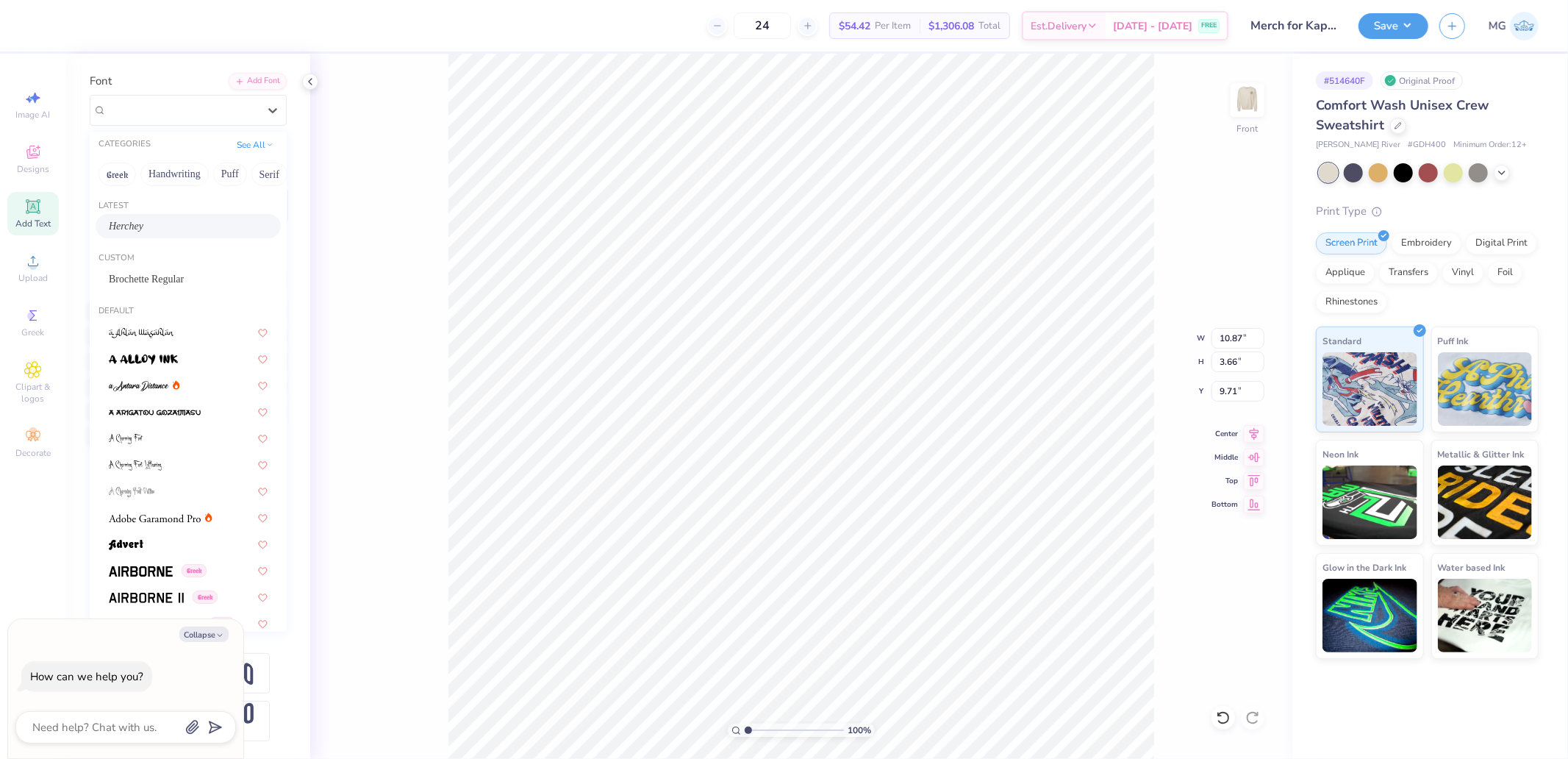
click at [145, 219] on div "Herchey" at bounding box center [188, 227] width 159 height 16
type textarea "x"
type input "6.61"
type input "2.94"
type input "10.19"
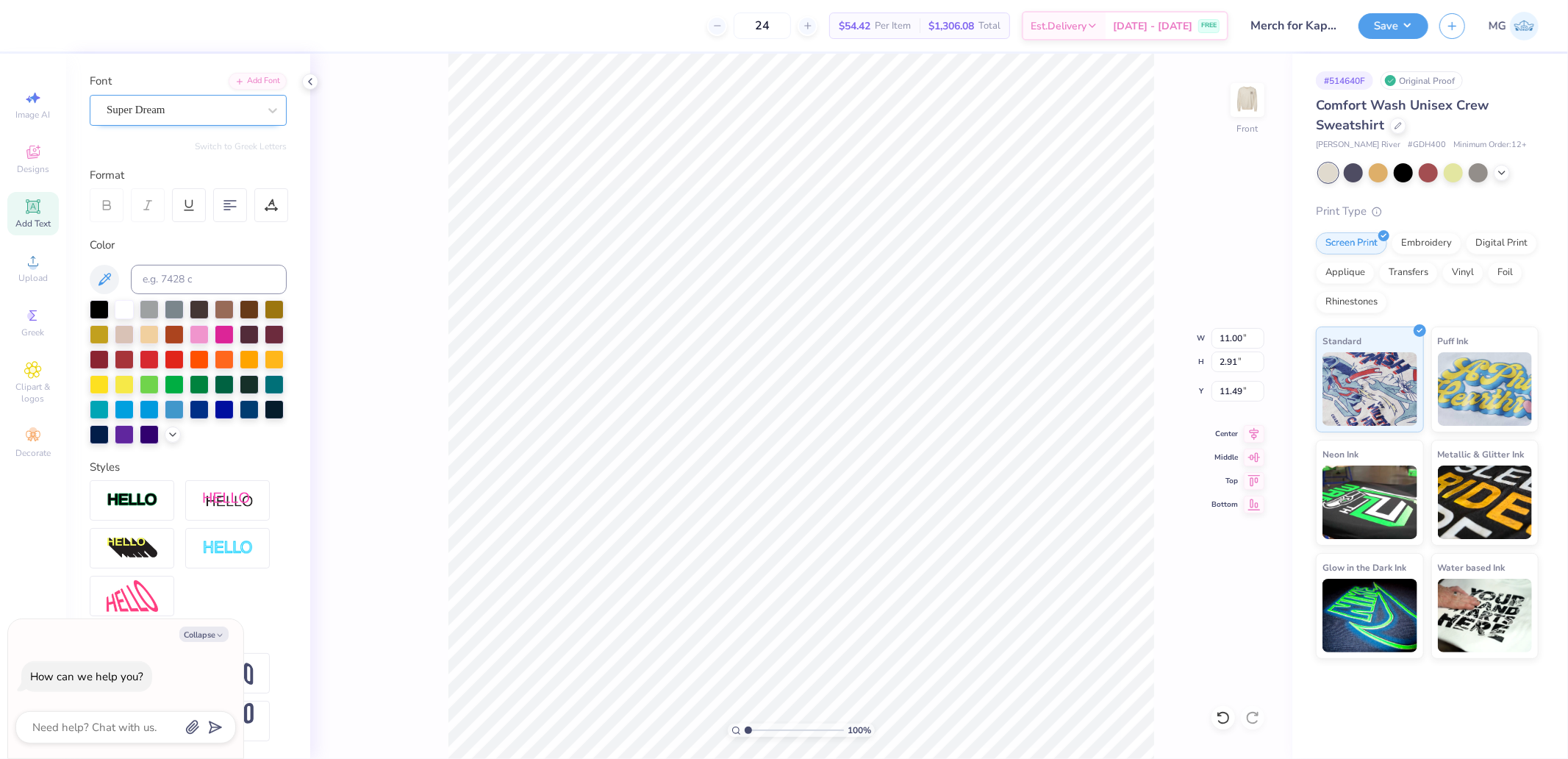
click at [154, 99] on div "Super Dream" at bounding box center [182, 110] width 154 height 23
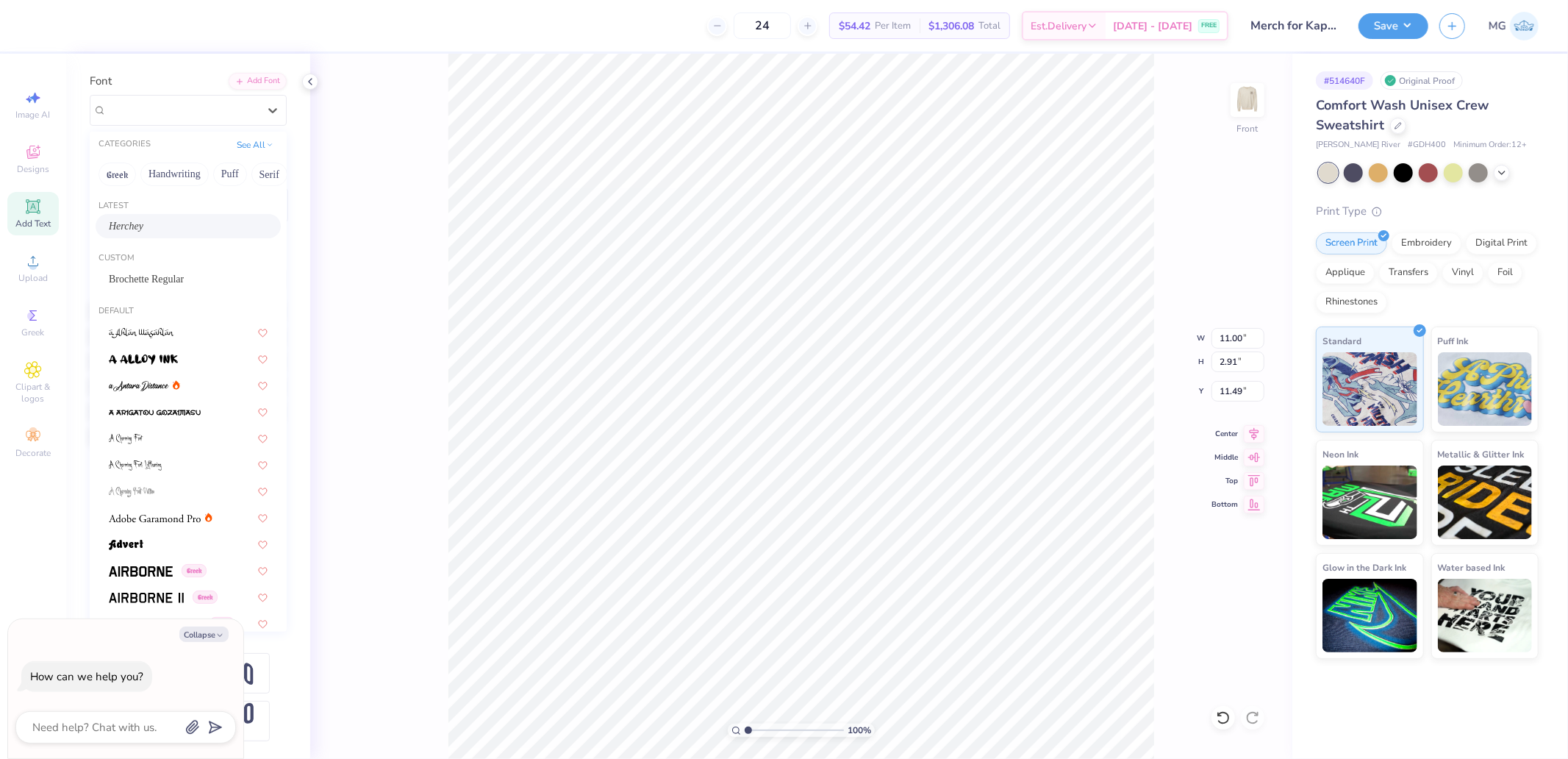
click at [150, 219] on div "Herchey" at bounding box center [188, 227] width 159 height 16
type textarea "x"
type input "7.96"
type input "2.40"
type input "11.82"
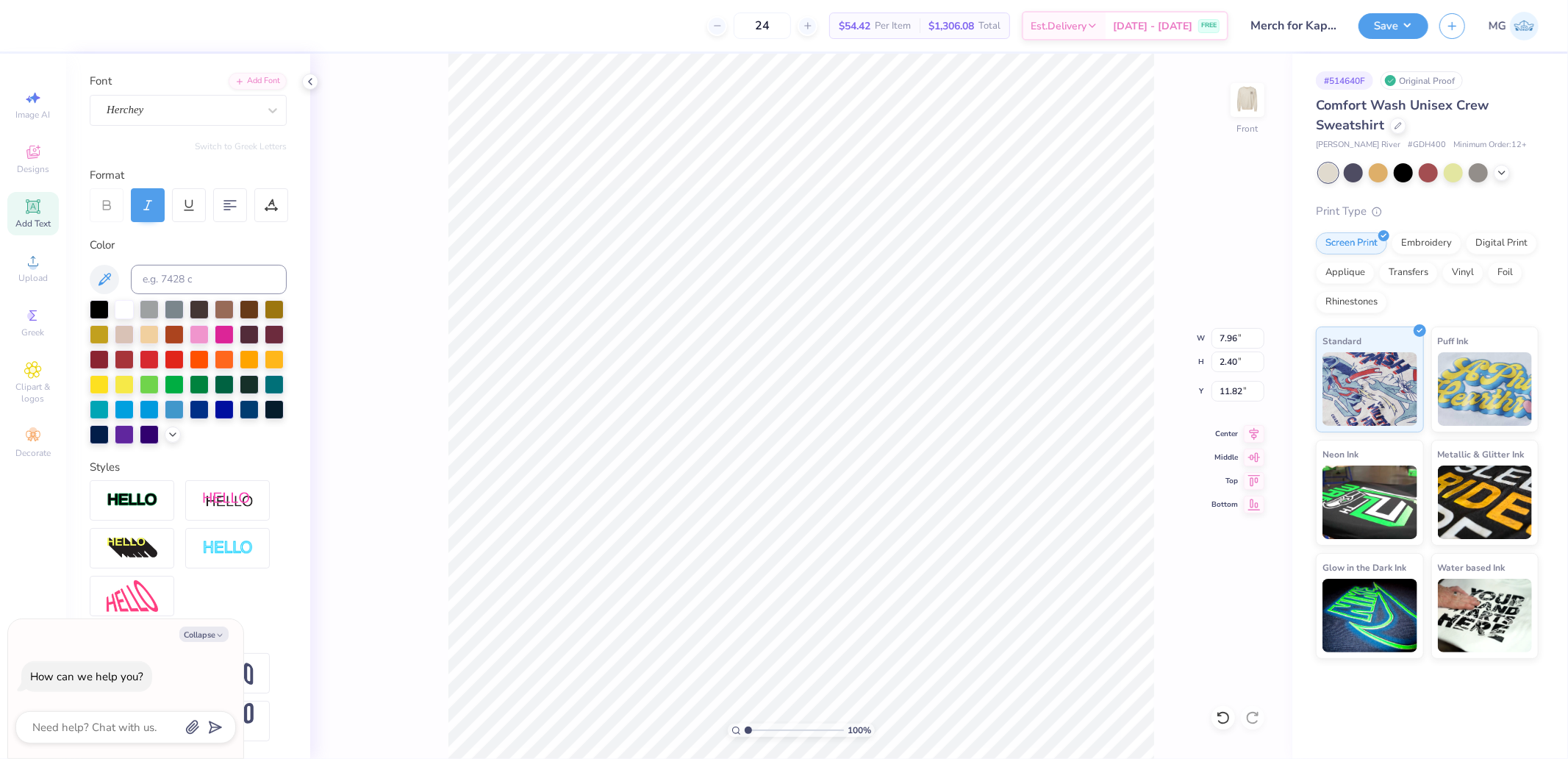
type textarea "x"
type input "12.23"
type textarea "x"
type input "10.42"
type textarea "x"
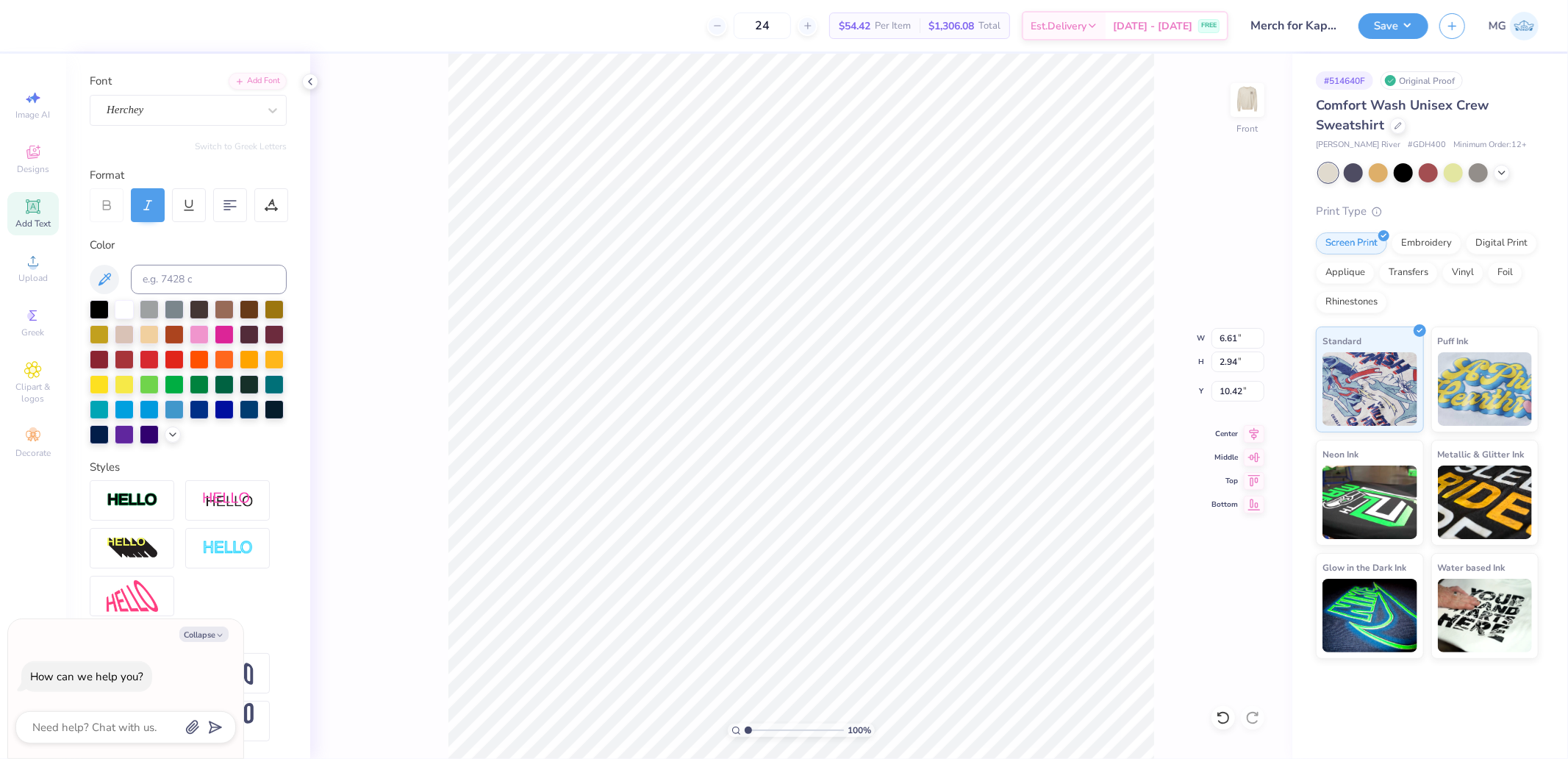
type input "9.53"
type input "3.58"
type input "7.19"
type textarea "x"
type input "7.76"
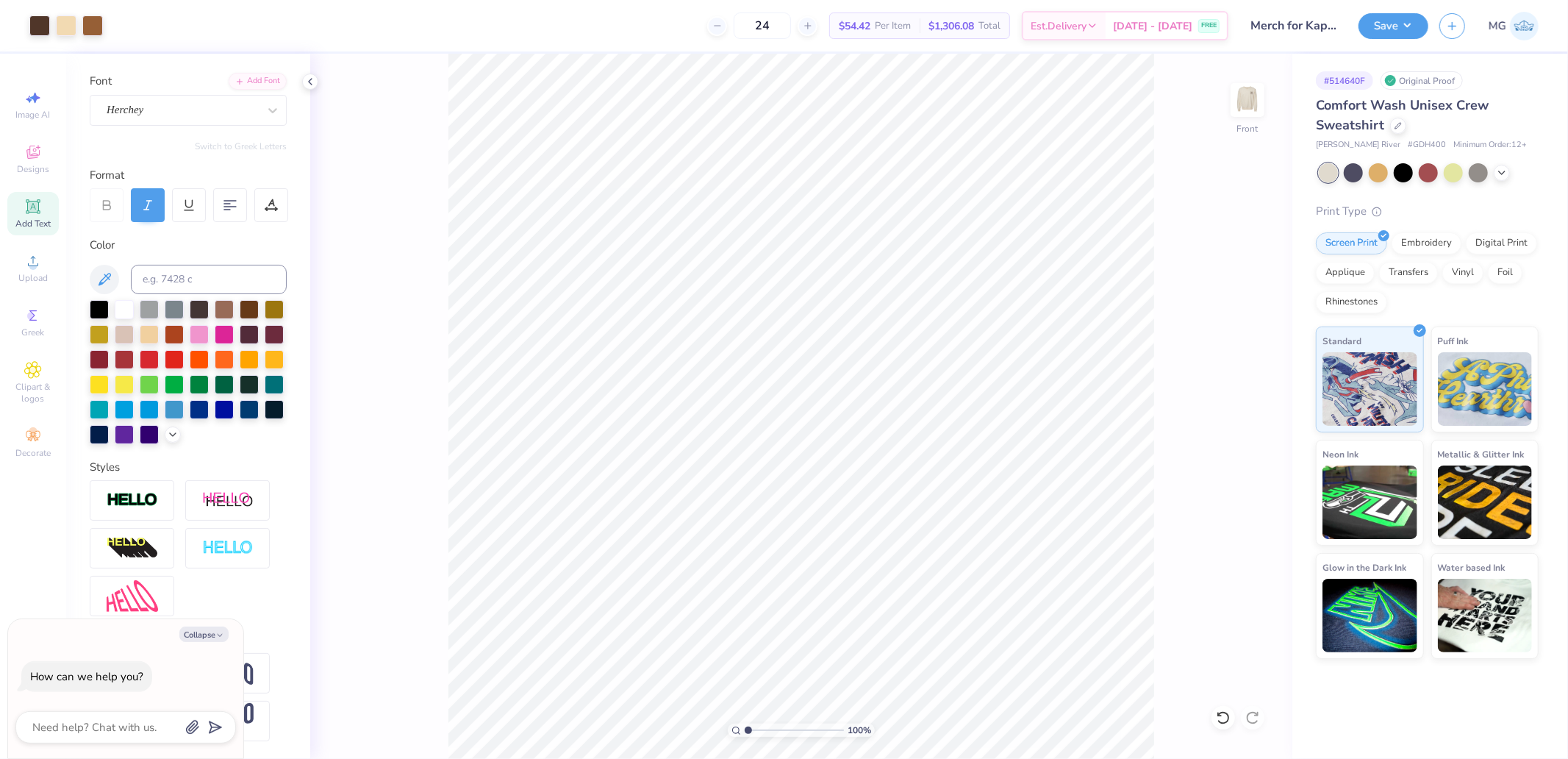
type textarea "x"
click at [1245, 336] on input "13.64" at bounding box center [1238, 338] width 53 height 20
type input "12.5"
type textarea "x"
type input "12.50"
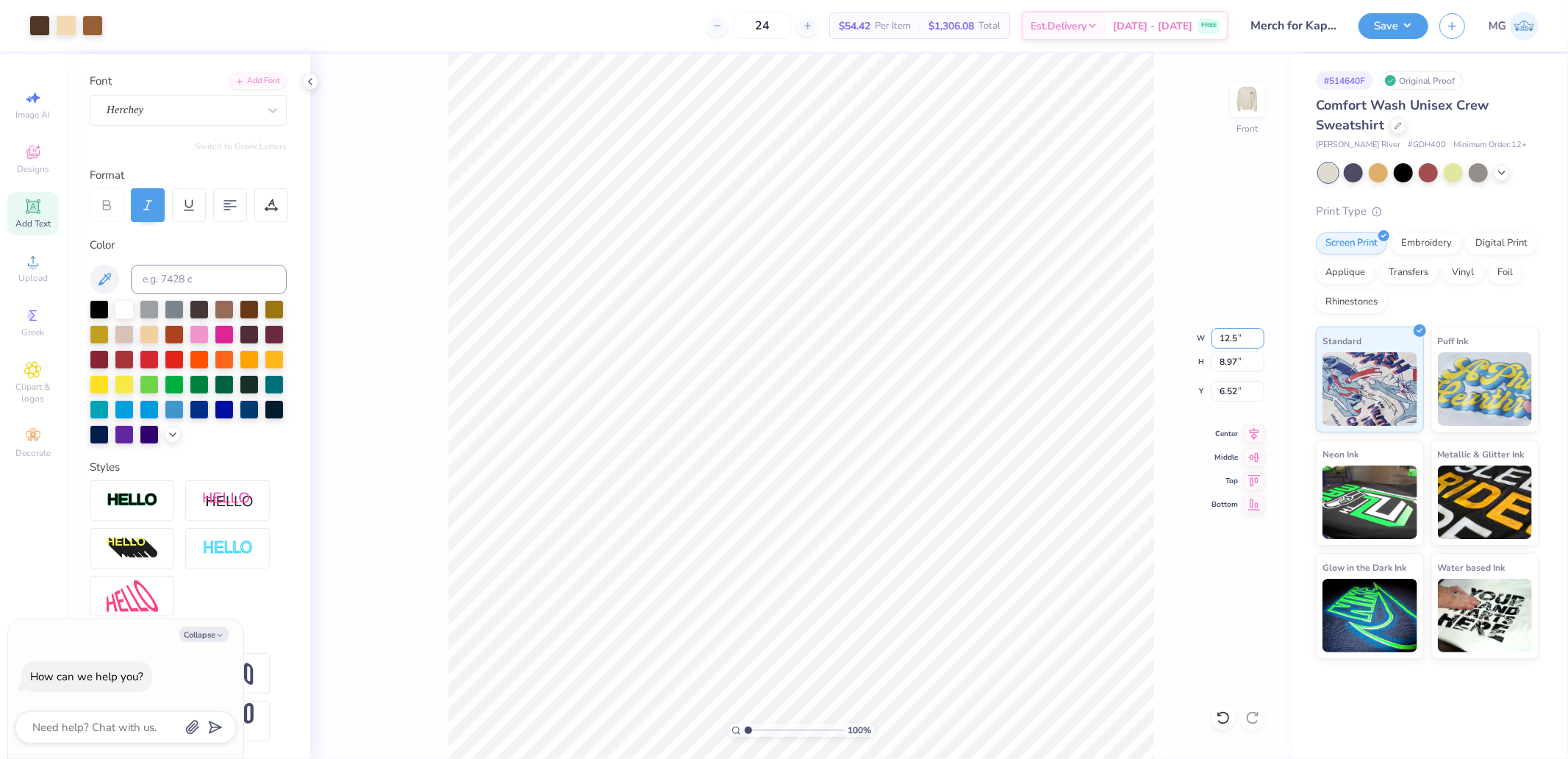
type input "8.22"
type input "6.89"
click at [1253, 435] on icon at bounding box center [1255, 432] width 20 height 18
type textarea "x"
click at [1237, 395] on input "6.89" at bounding box center [1238, 391] width 53 height 20
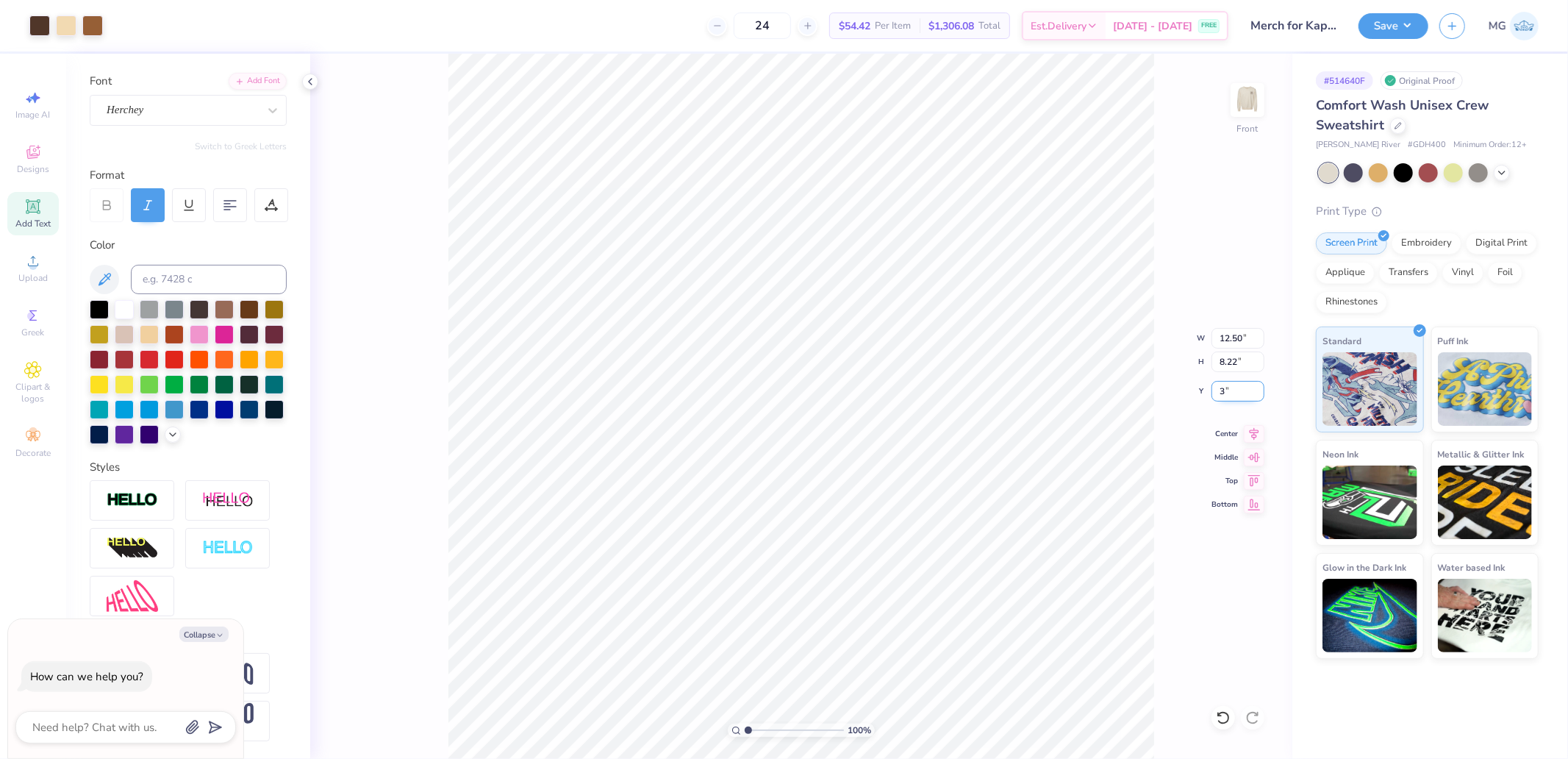
type input "3"
type textarea "x"
type input "3.00"
type textarea "x"
click at [1236, 385] on input "3.00" at bounding box center [1238, 391] width 53 height 20
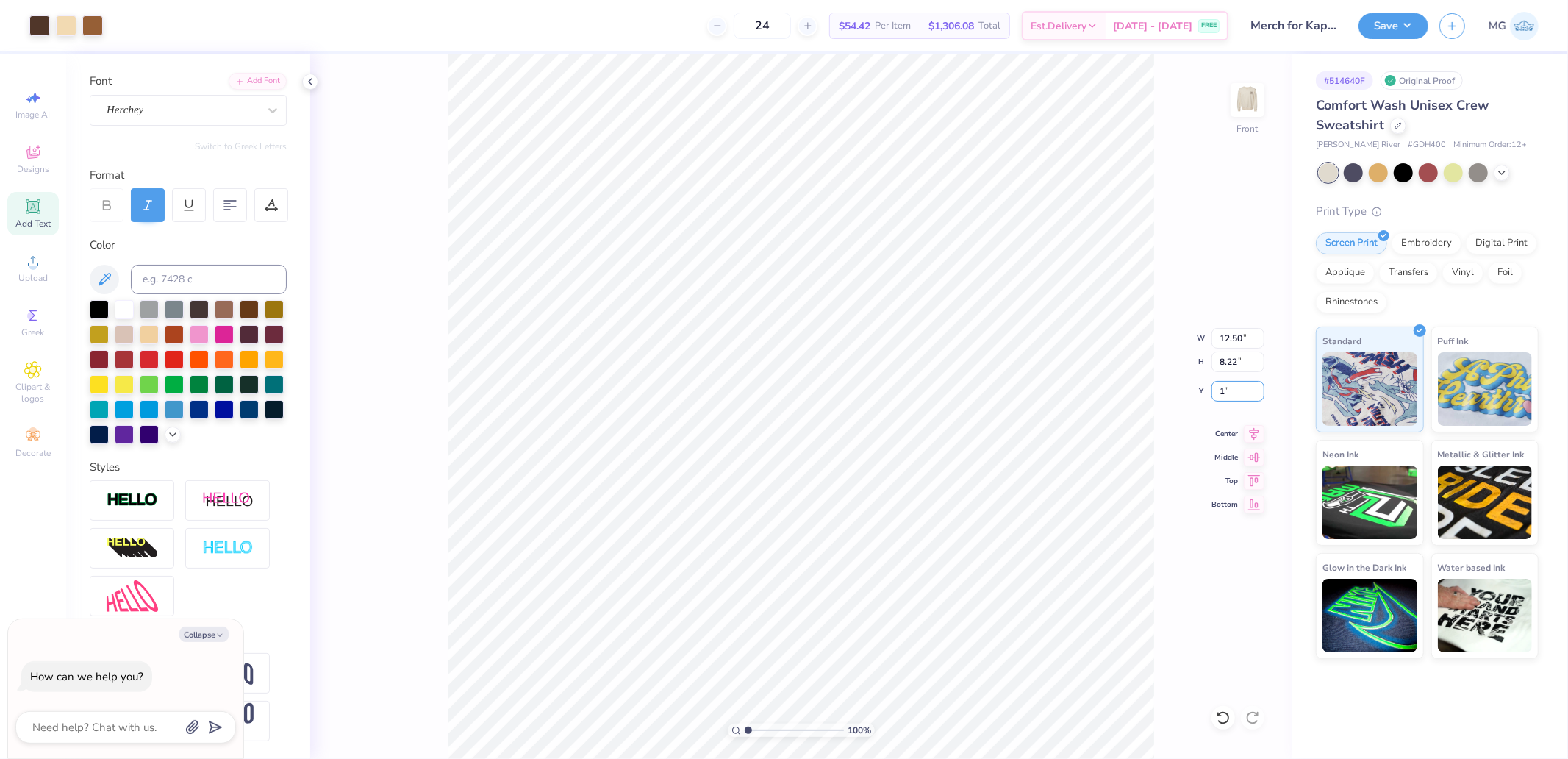
type input "1"
type textarea "x"
type input "1.00"
click at [1392, 16] on button "Save" at bounding box center [1393, 24] width 70 height 26
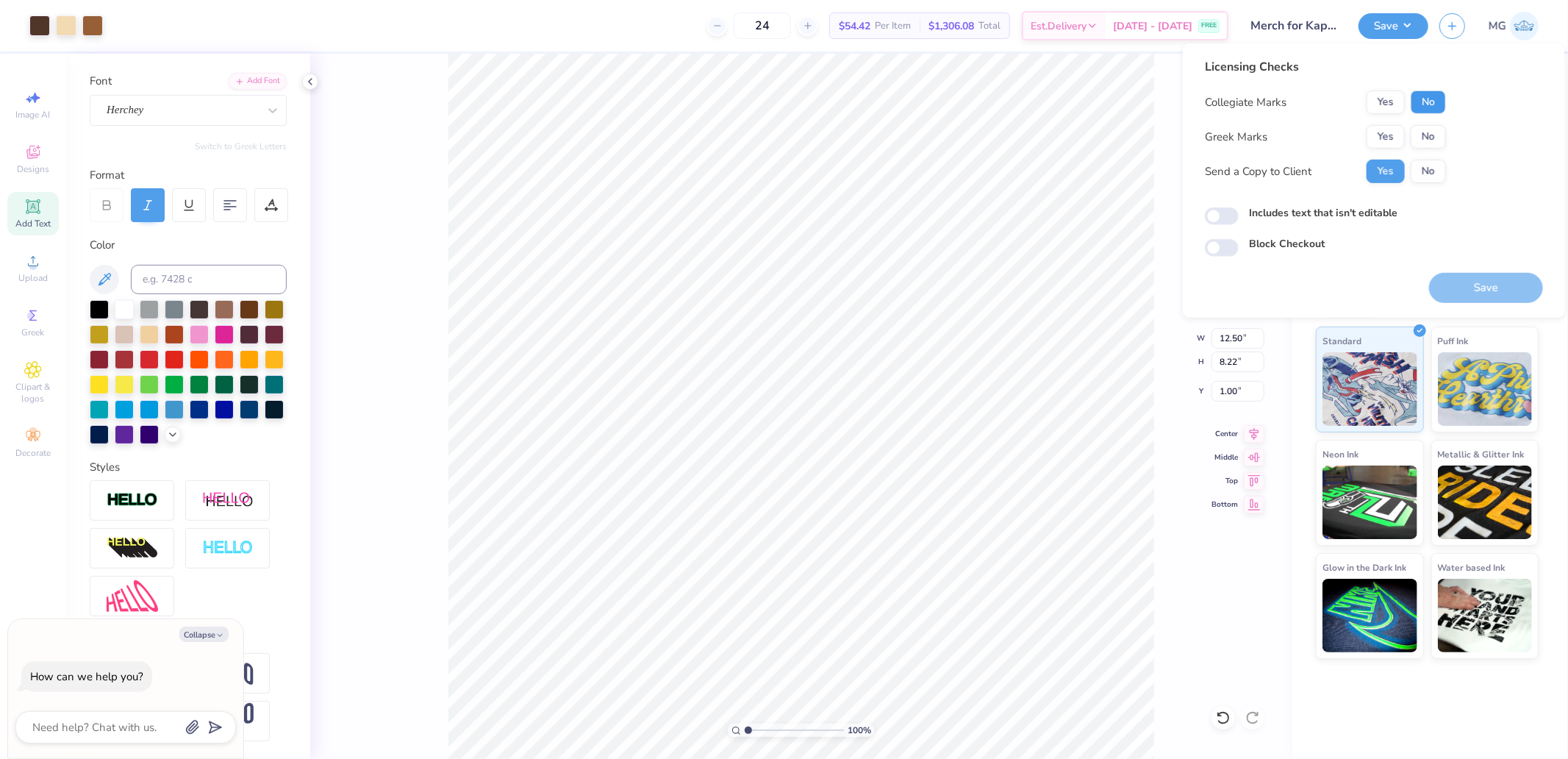
click at [1439, 107] on button "No" at bounding box center [1429, 102] width 35 height 24
drag, startPoint x: 1436, startPoint y: 123, endPoint x: 1431, endPoint y: 133, distance: 11.2
click at [1436, 124] on div "Collegiate Marks Yes No Greek Marks Yes No Send a Copy to Client Yes No" at bounding box center [1326, 136] width 241 height 93
click at [1414, 149] on div "Collegiate Marks Yes No Greek Marks Yes No Send a Copy to Client Yes No" at bounding box center [1326, 136] width 241 height 93
click at [1423, 143] on button "No" at bounding box center [1429, 137] width 35 height 24
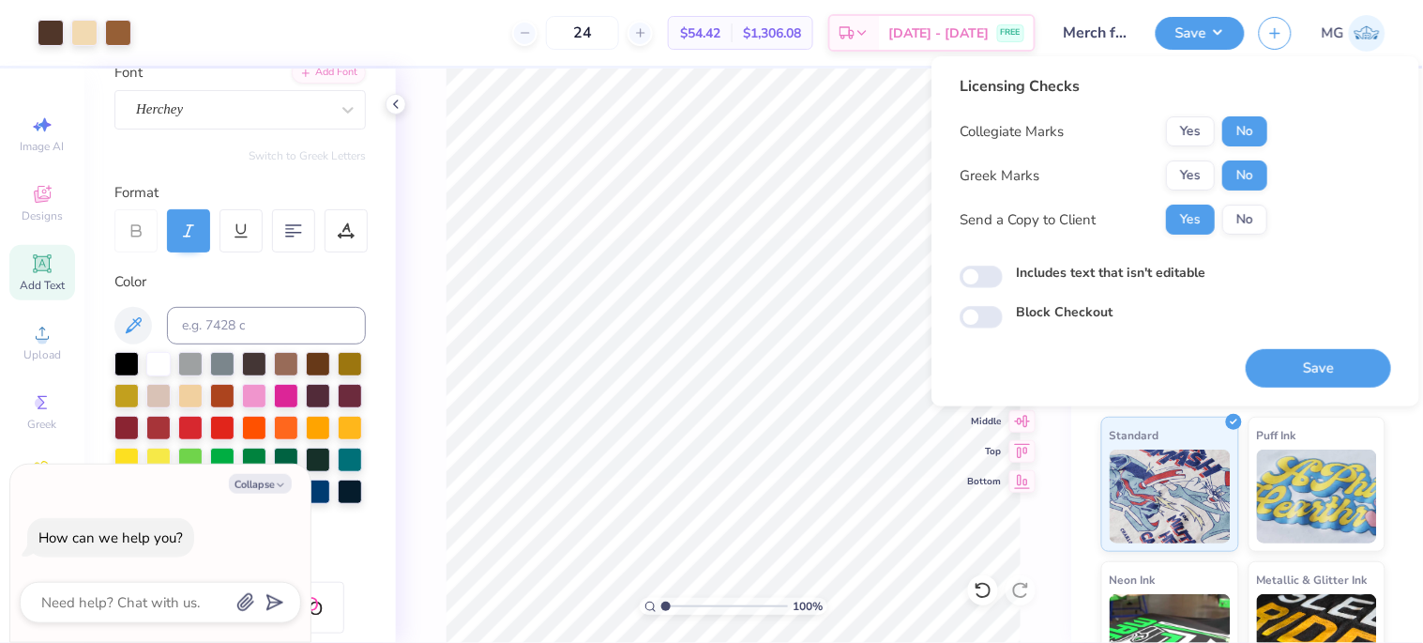
click at [1343, 377] on button "Save" at bounding box center [1318, 368] width 145 height 38
type textarea "x"
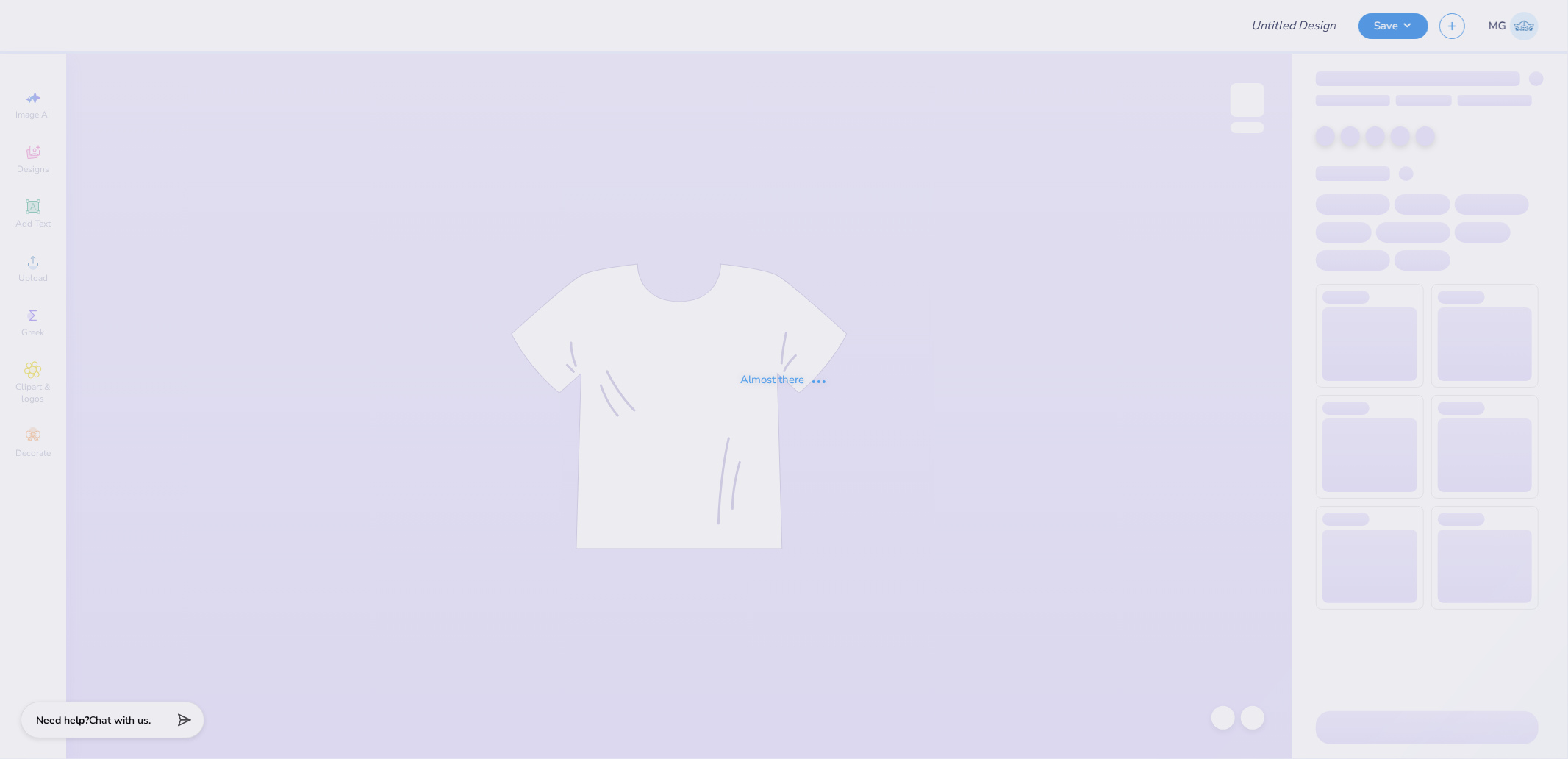
type input "Stadium OU"
type input "100"
